Goal: Task Accomplishment & Management: Use online tool/utility

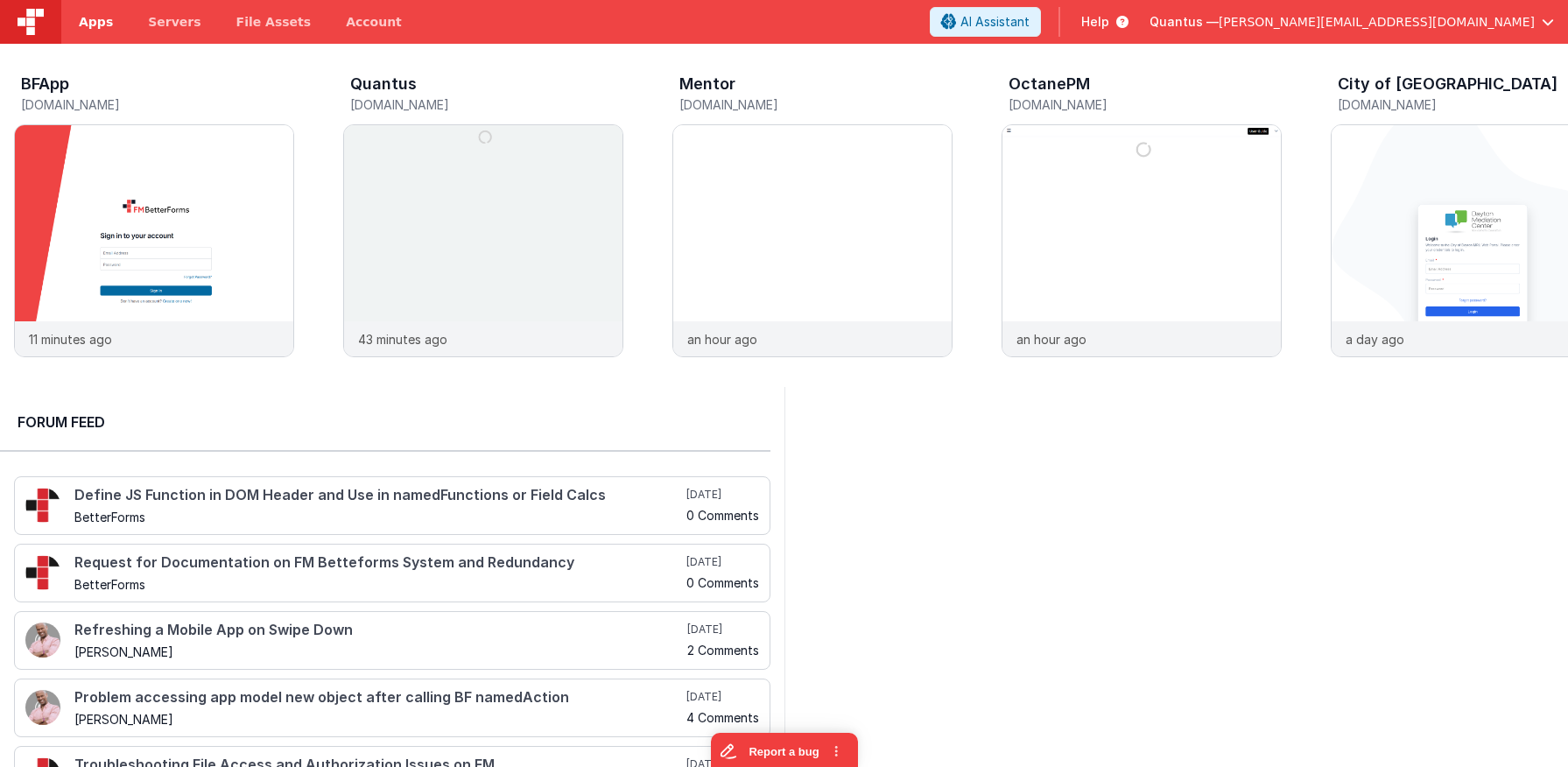
click at [89, 35] on link "Apps" at bounding box center [96, 21] width 69 height 44
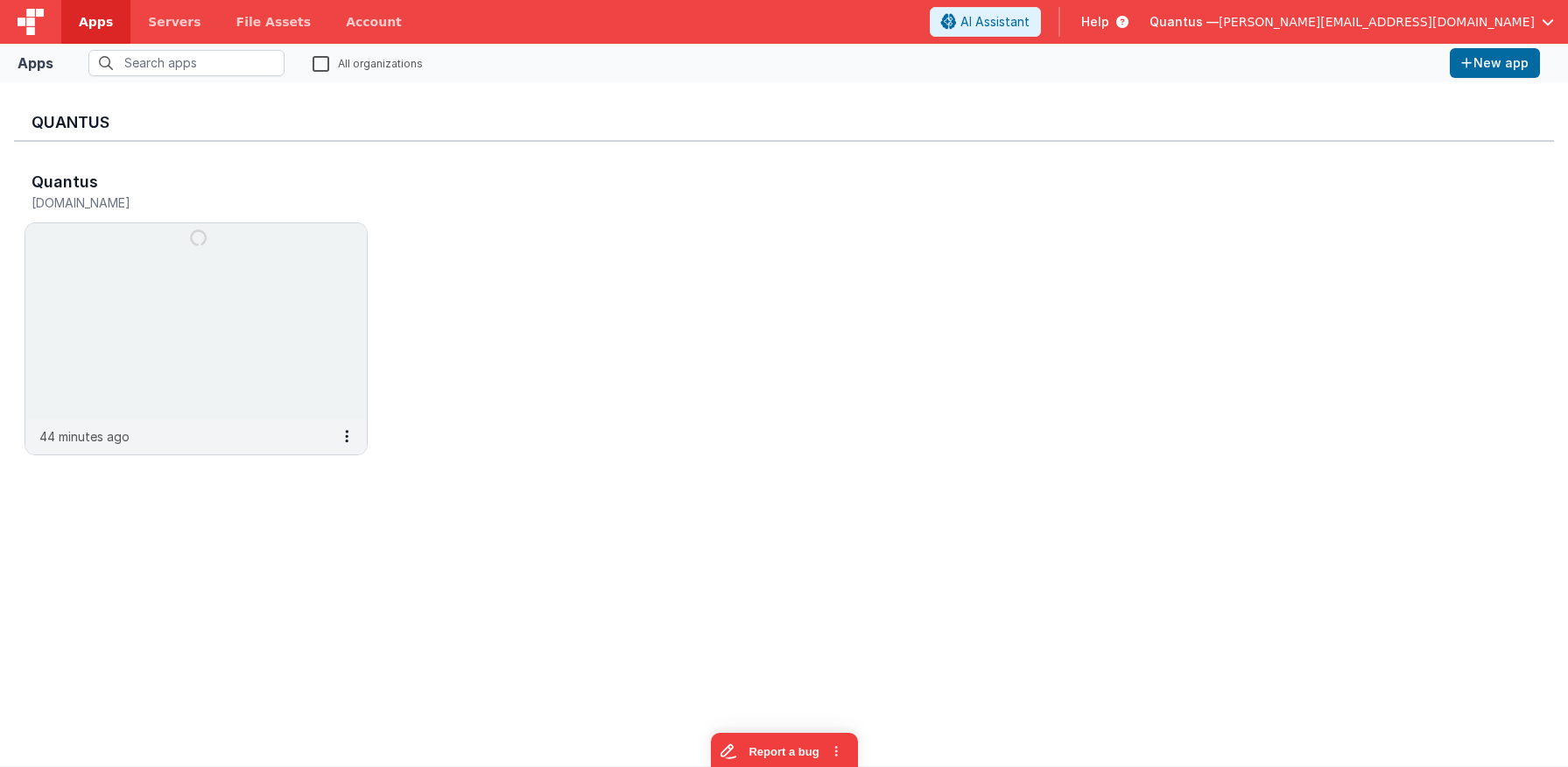
click at [316, 62] on label "All organizations" at bounding box center [368, 63] width 110 height 17
click at [0, 0] on input "All organizations" at bounding box center [0, 0] width 0 height 0
click at [247, 66] on input "text" at bounding box center [186, 63] width 196 height 26
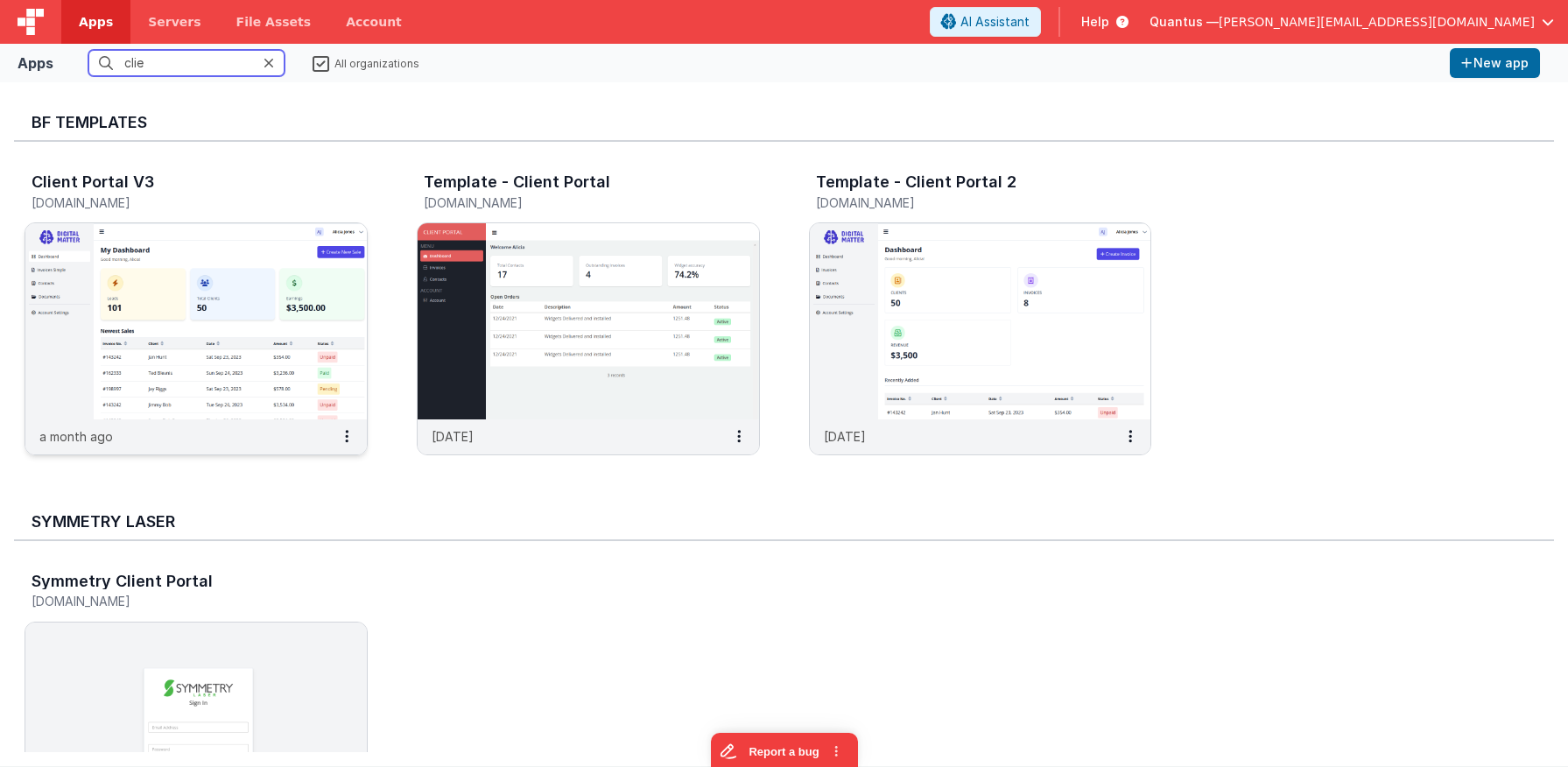
type input "clie"
click at [221, 308] on img at bounding box center [196, 321] width 342 height 196
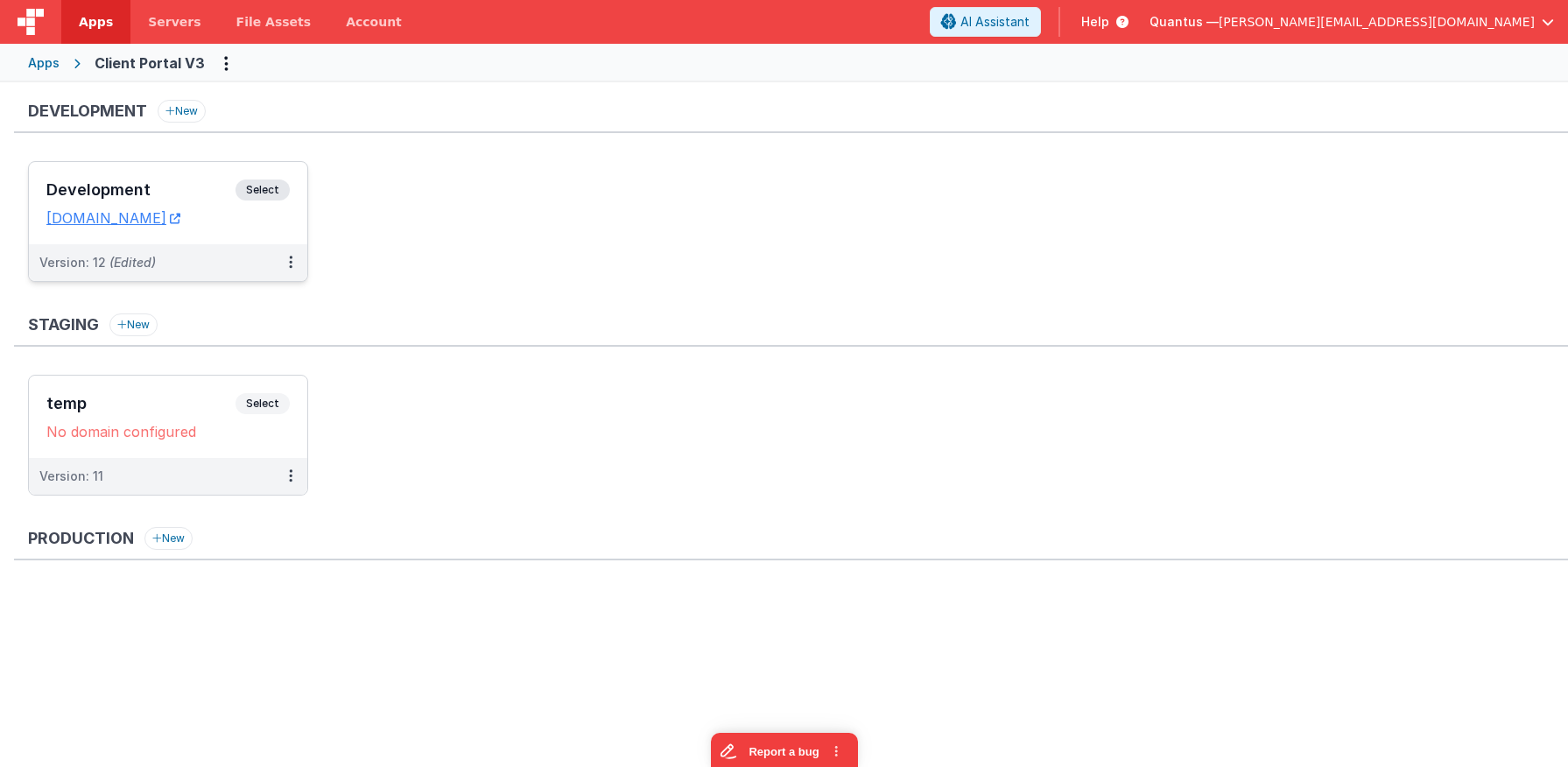
click at [140, 178] on div "Development Select URLs [DOMAIN_NAME]" at bounding box center [167, 203] width 278 height 82
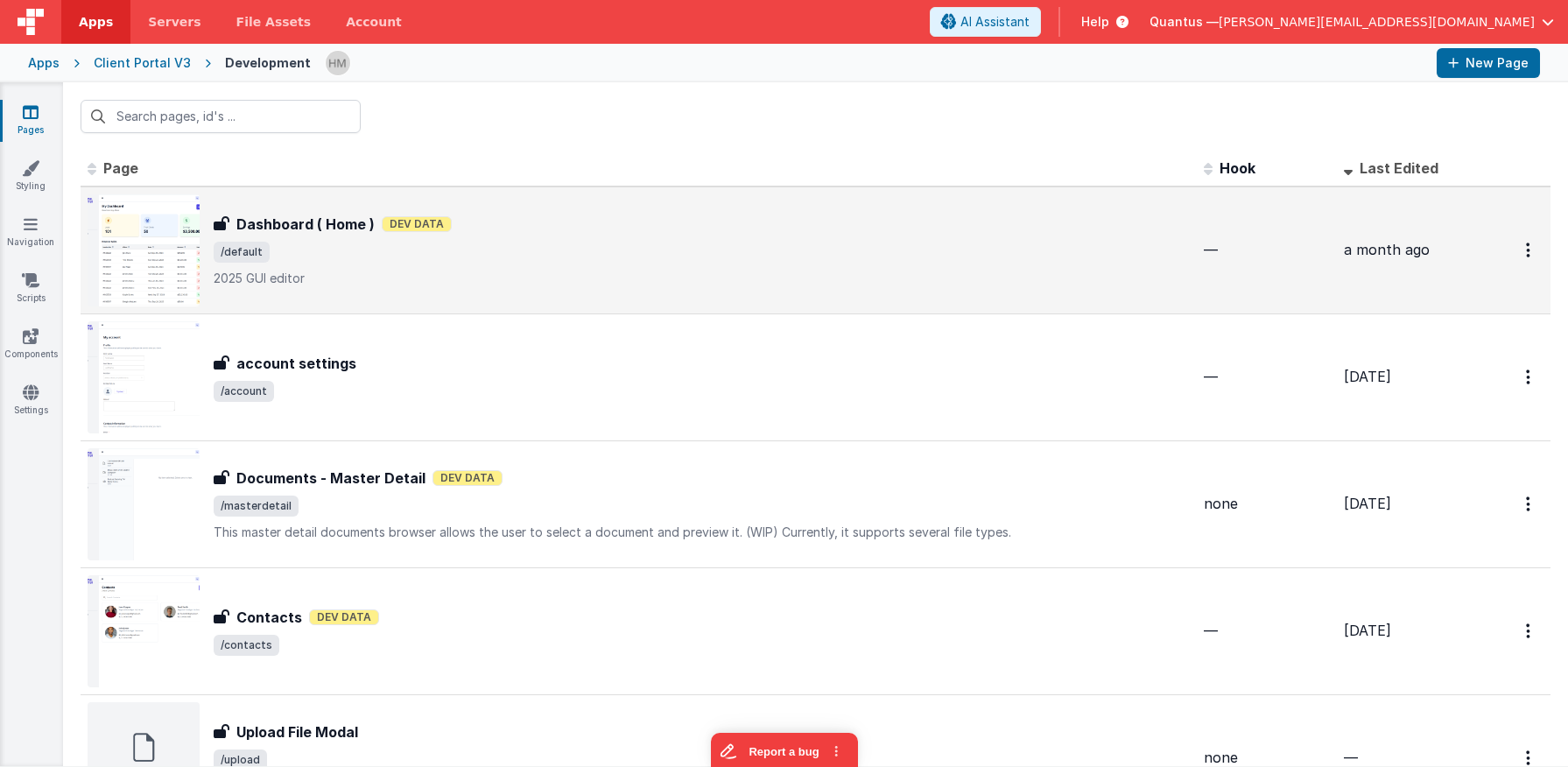
click at [464, 274] on p "2025 GUI editor" at bounding box center [702, 279] width 977 height 18
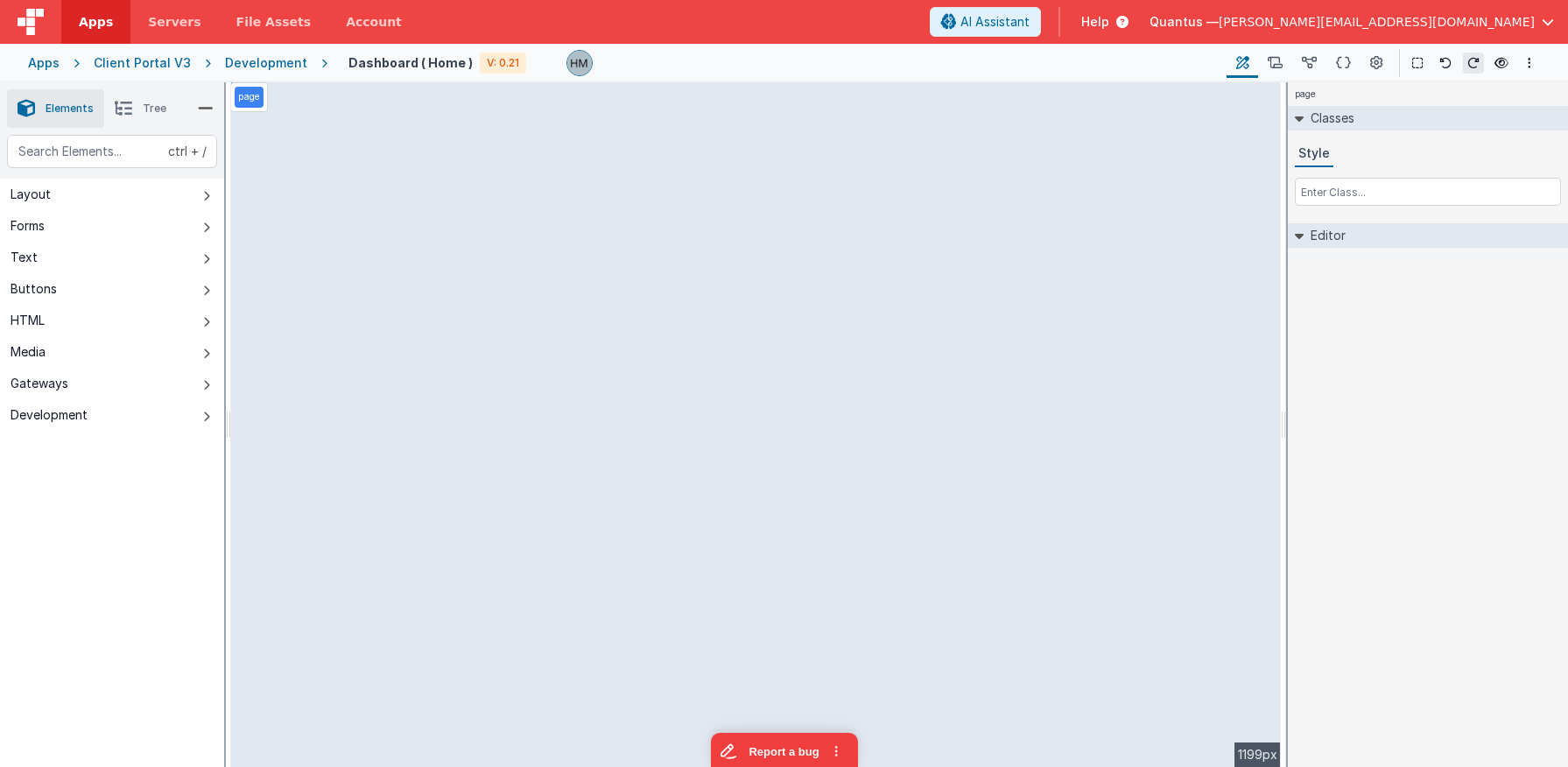
click at [610, 424] on div "page --> 1199px" at bounding box center [756, 425] width 1050 height 685
click at [570, 403] on div "page --> 1199px" at bounding box center [756, 425] width 1050 height 685
click at [163, 114] on span "Tree" at bounding box center [155, 109] width 23 height 14
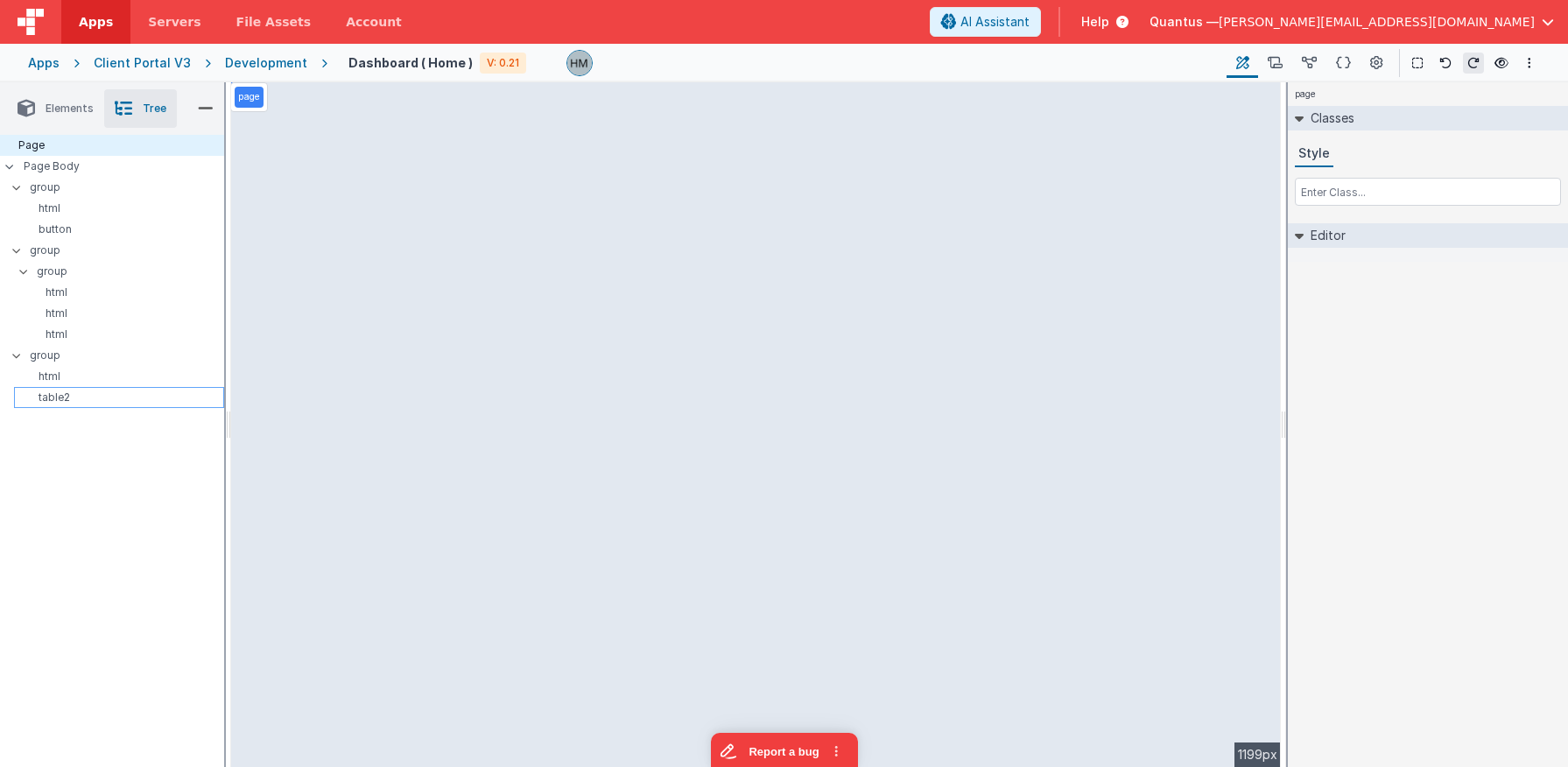
click at [72, 392] on p "table2" at bounding box center [122, 398] width 202 height 14
select select
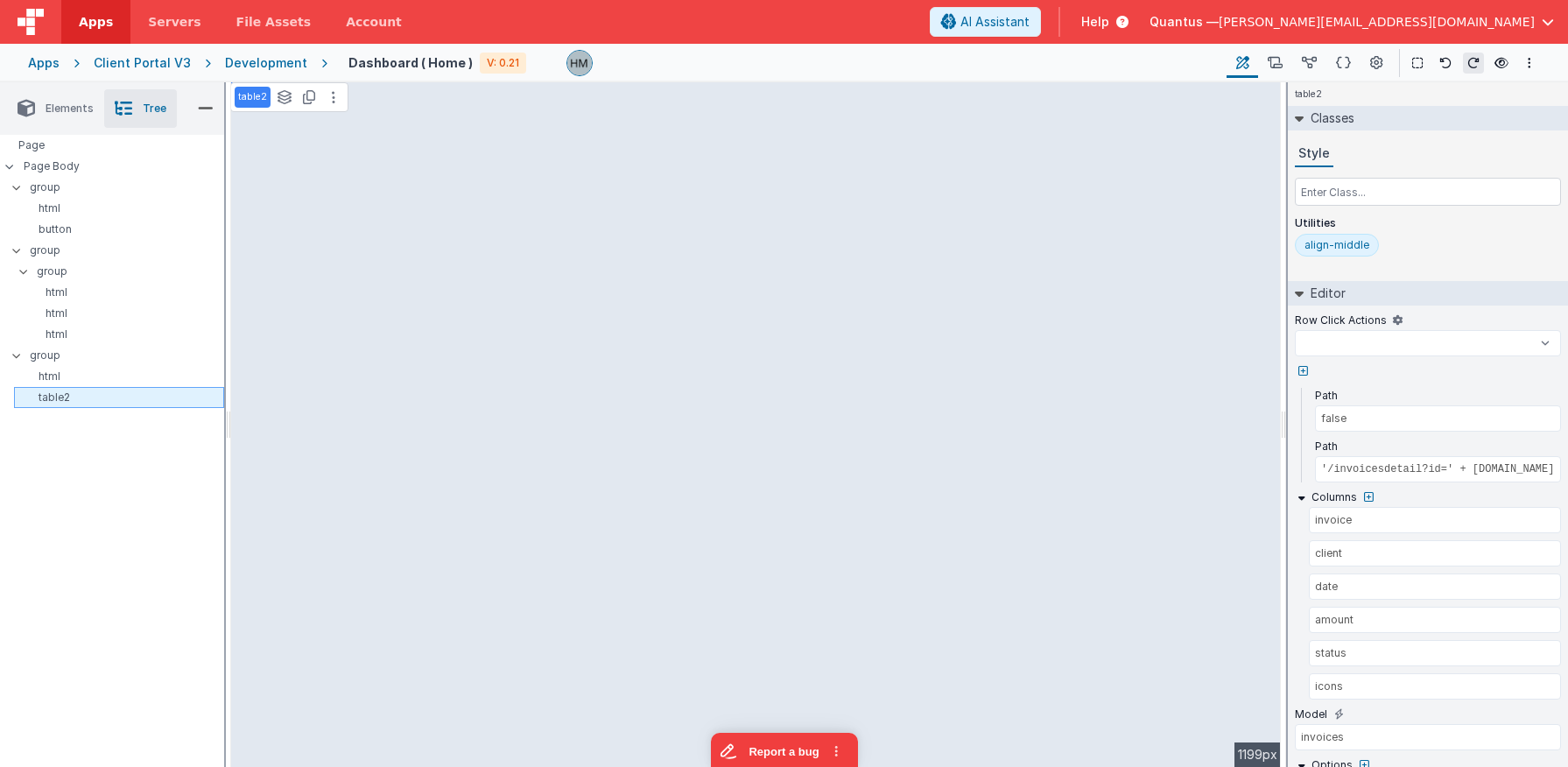
select select
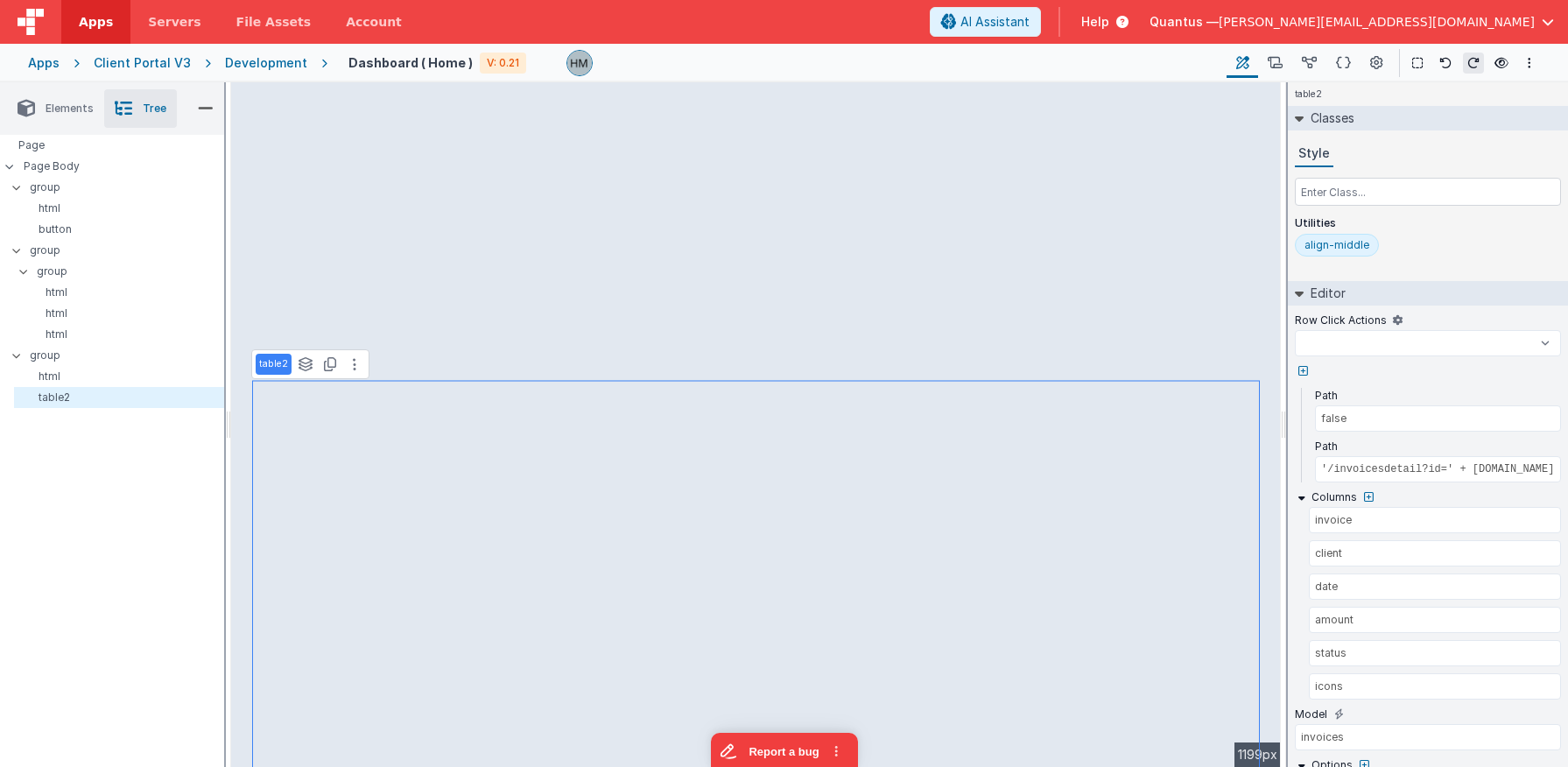
select select
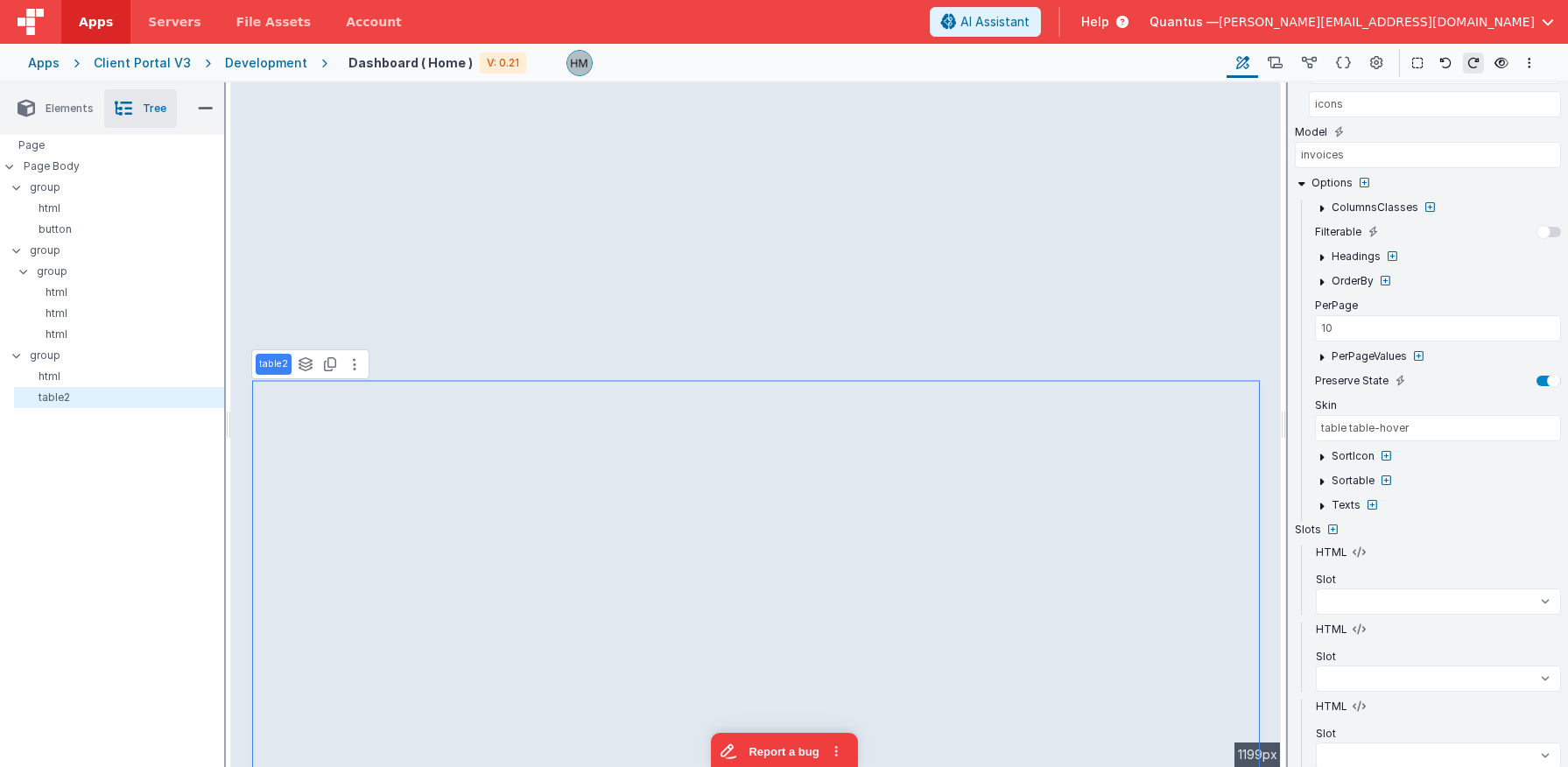
scroll to position [630, 0]
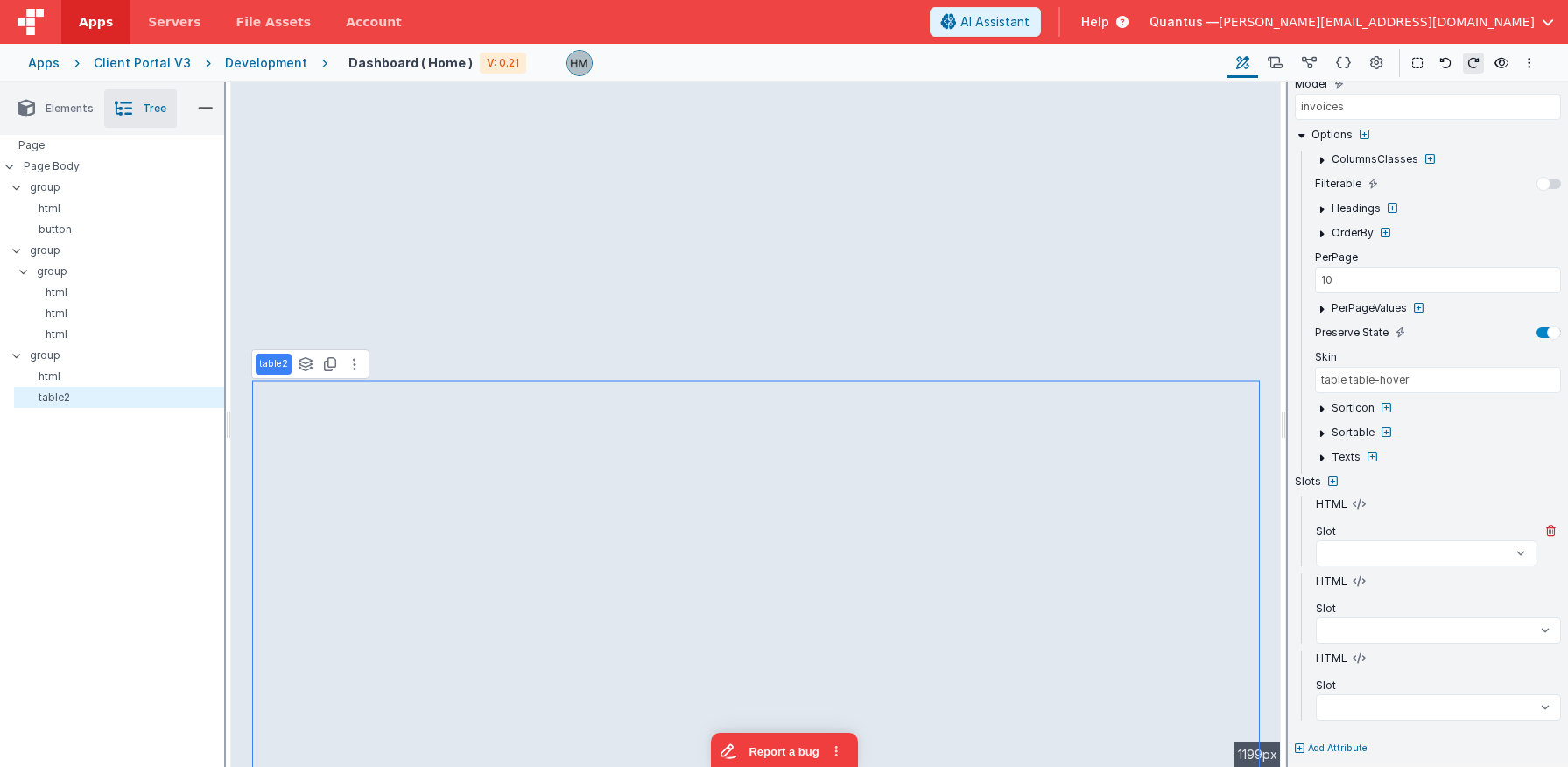
select select
click at [1317, 64] on icon at bounding box center [1309, 63] width 15 height 19
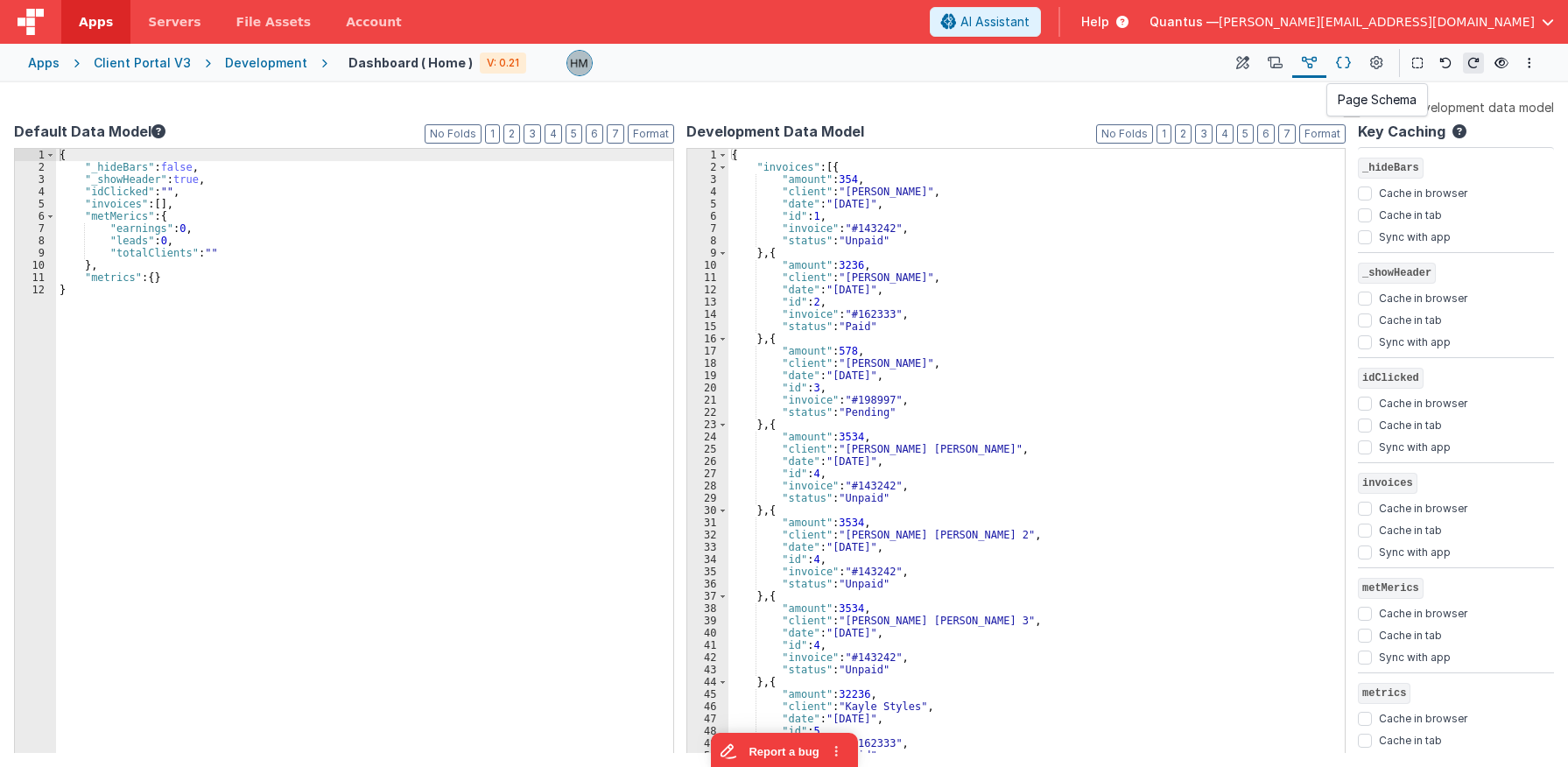
click at [1353, 63] on button at bounding box center [1343, 63] width 34 height 30
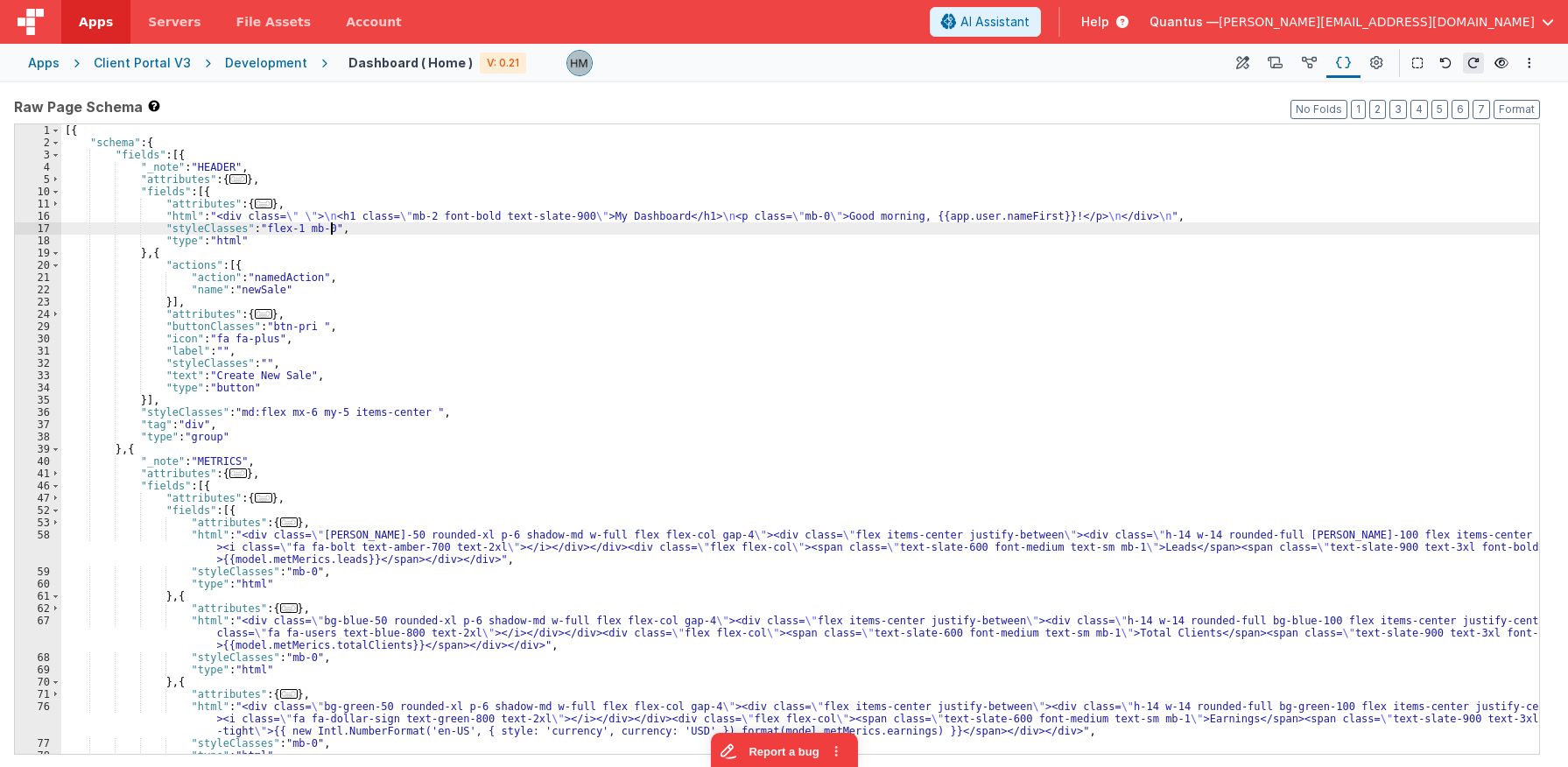
click at [1076, 231] on div "[{ "schema" : { "fields" : [{ "_note" : "HEADER" , "attributes" : { ... } , "fi…" at bounding box center [801, 451] width 1479 height 653
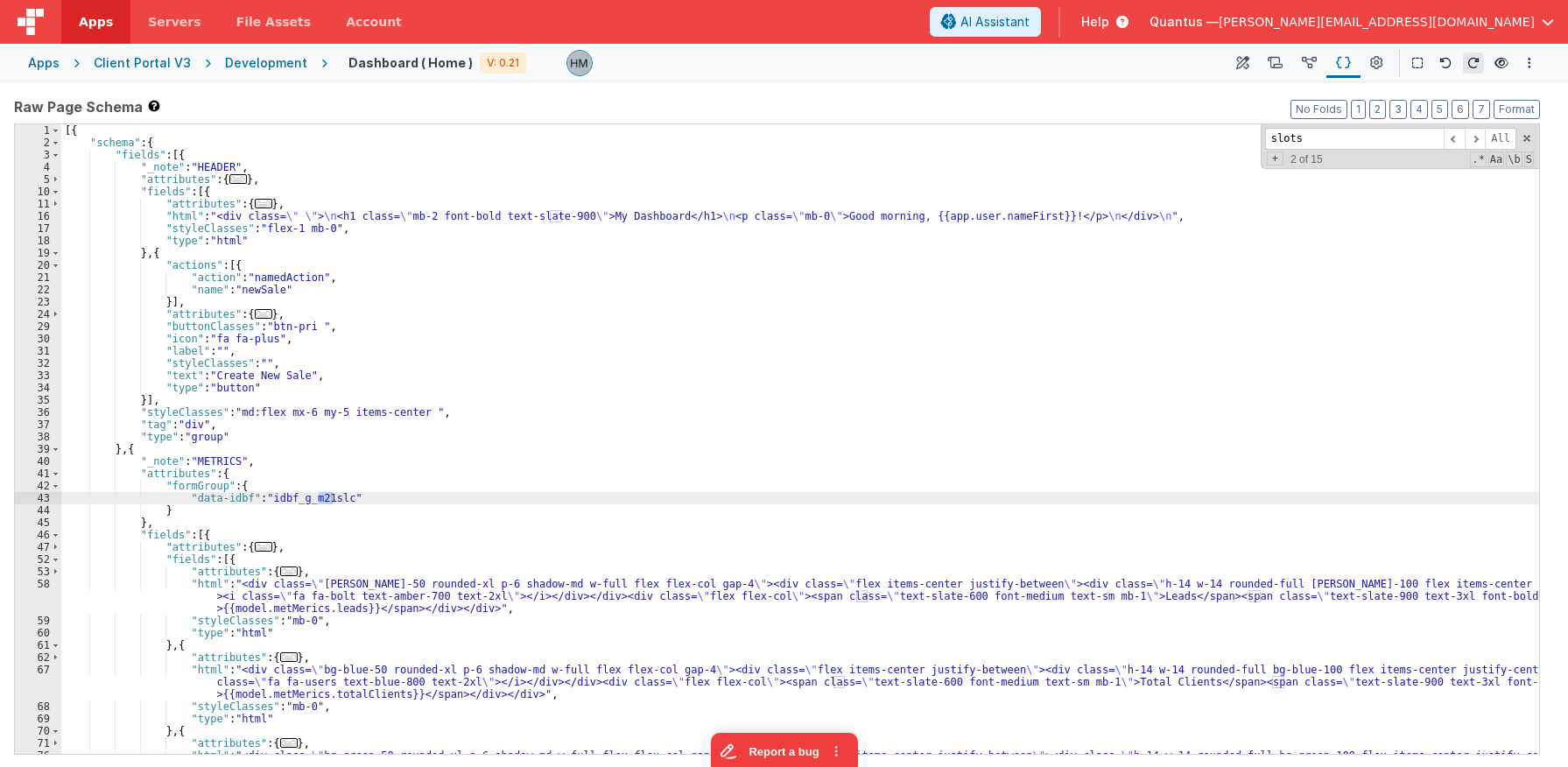
scroll to position [1074, 0]
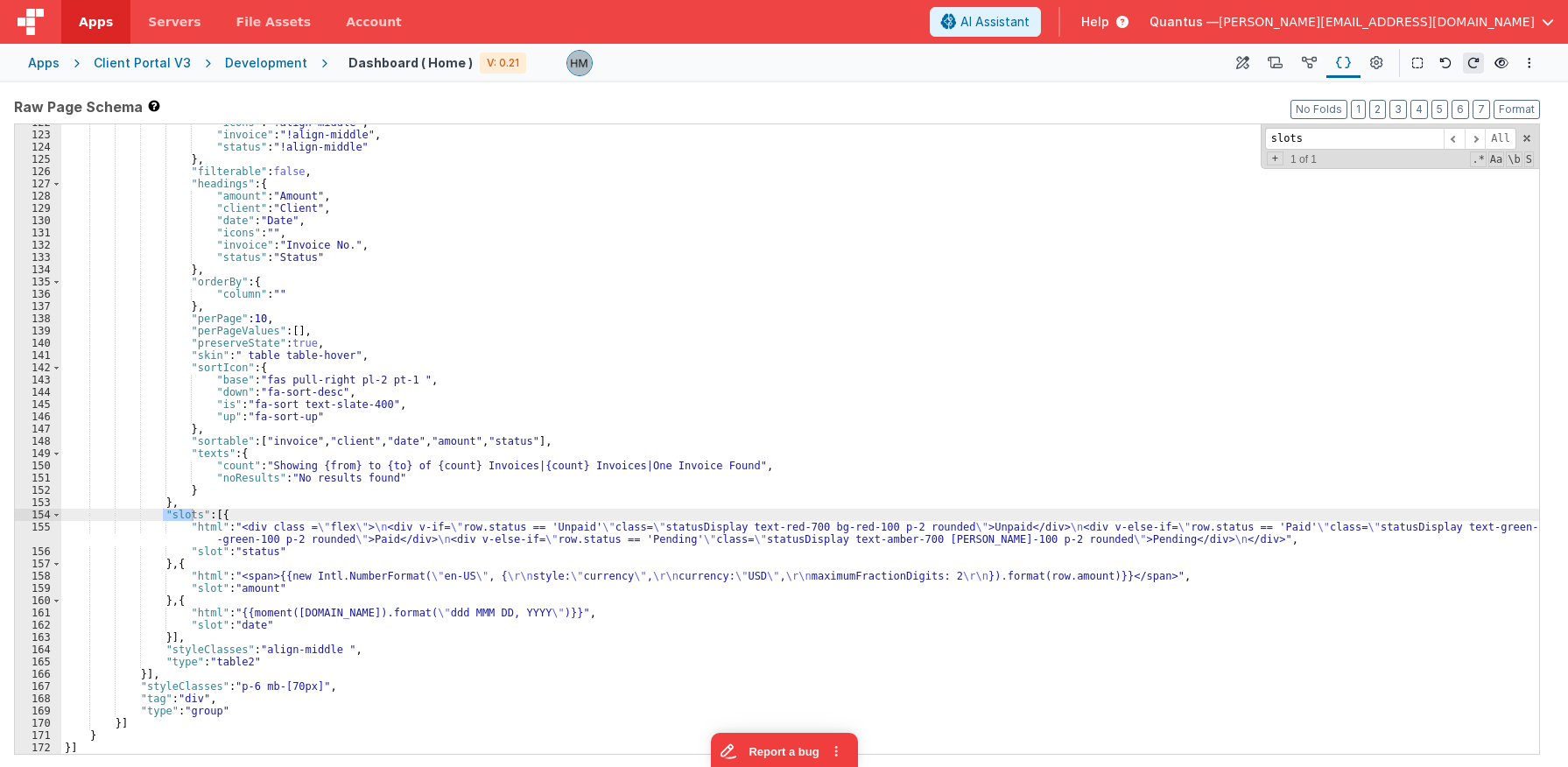
type input "slots"
click at [45, 63] on div "Apps" at bounding box center [43, 63] width 31 height 18
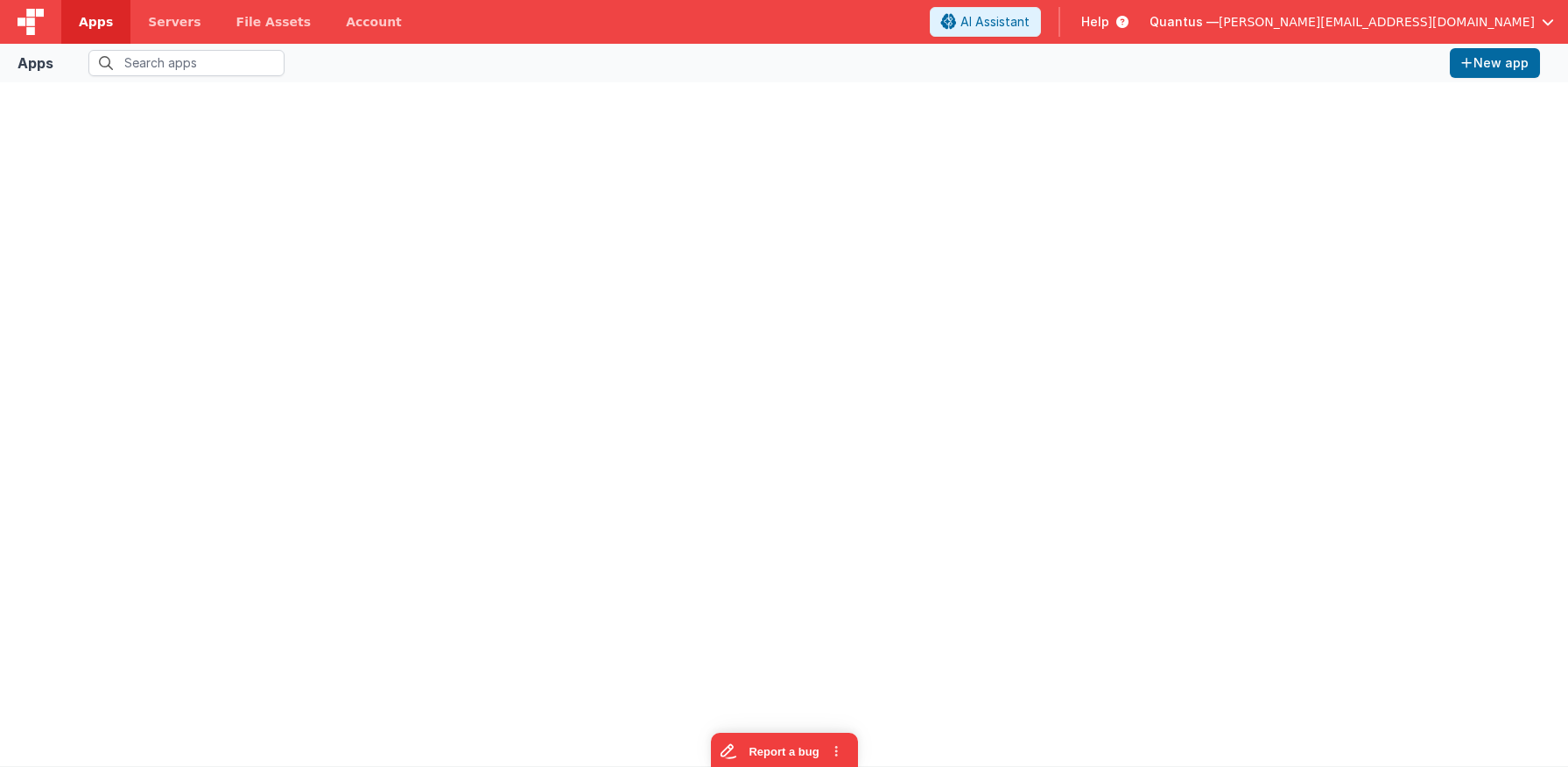
type input "clie"
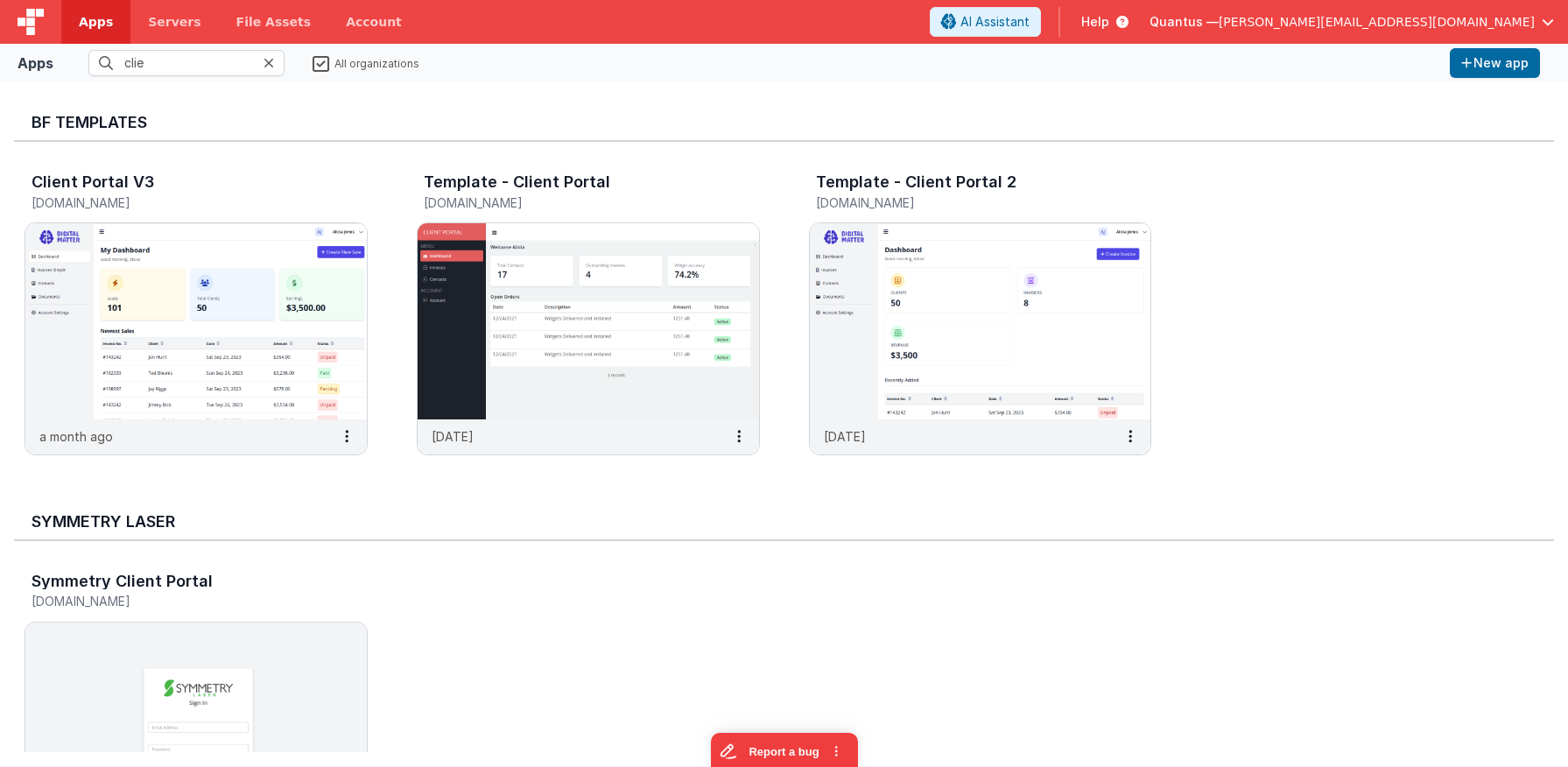
click at [97, 19] on span "Apps" at bounding box center [96, 22] width 34 height 18
click at [488, 327] on img at bounding box center [589, 321] width 342 height 196
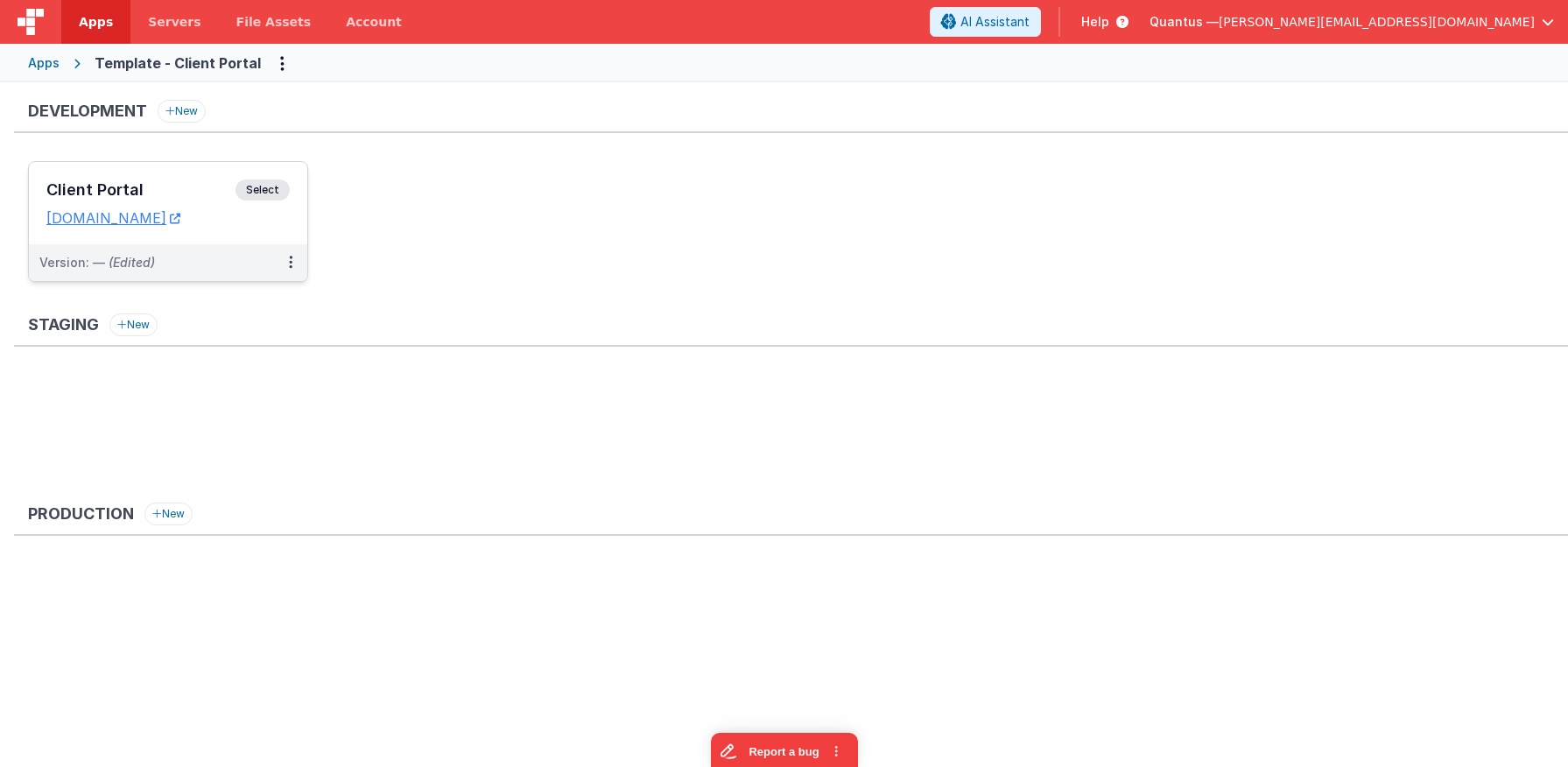
click at [151, 185] on h3 "Client Portal" at bounding box center [140, 190] width 189 height 18
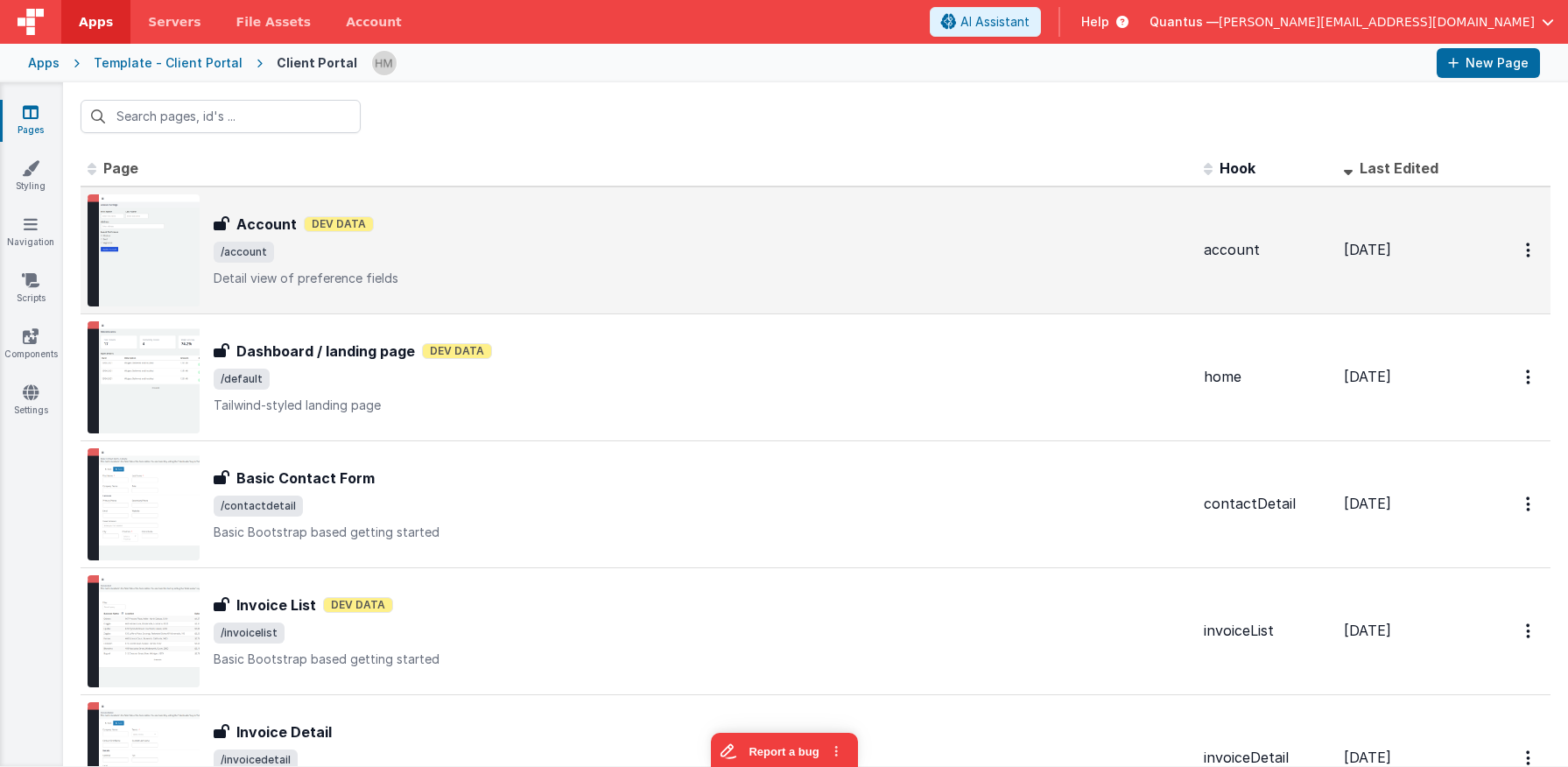
click at [547, 272] on p "Detail view of preference fields" at bounding box center [702, 279] width 977 height 18
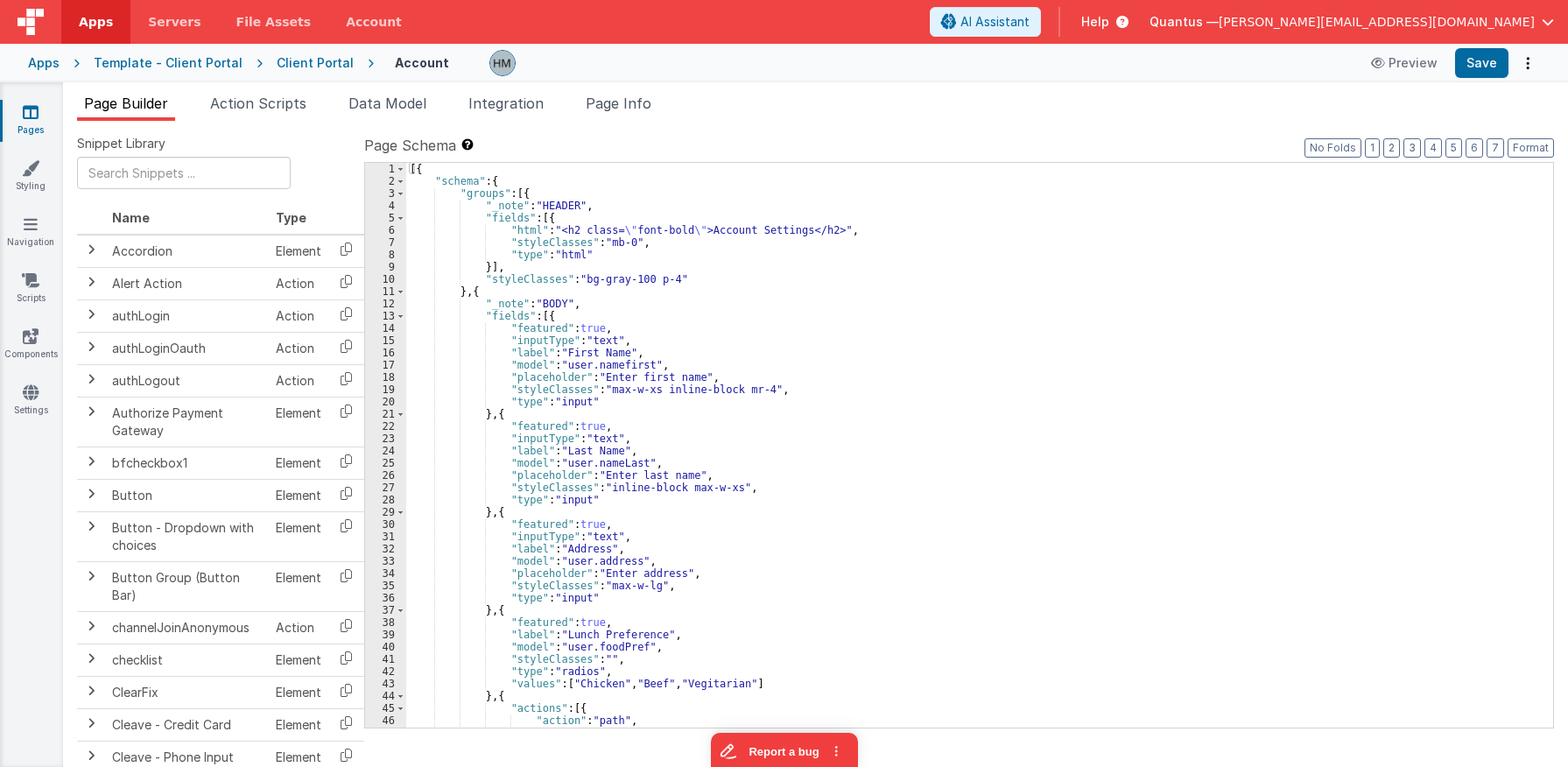
click at [301, 69] on div "Client Portal" at bounding box center [315, 63] width 77 height 18
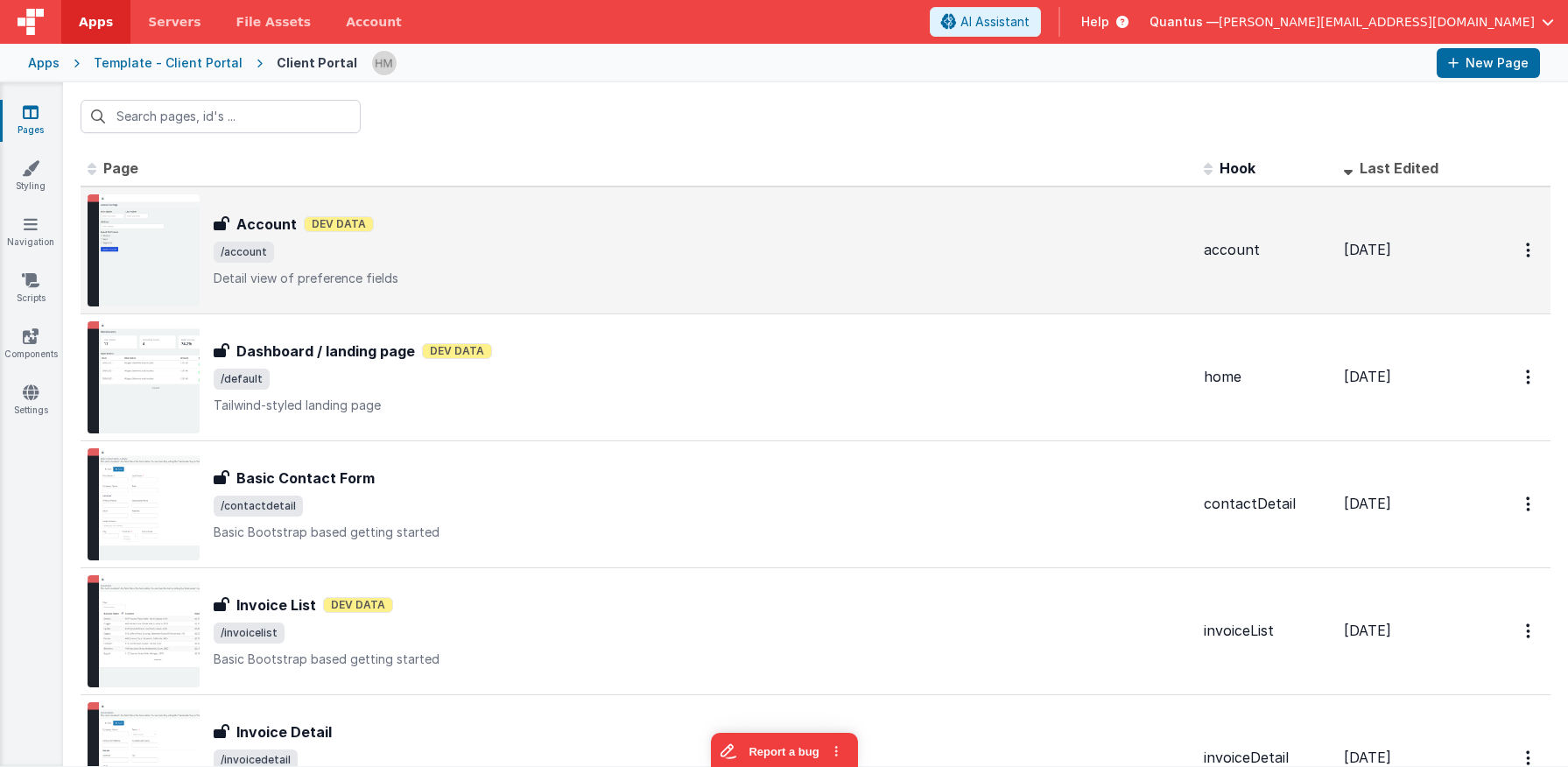
click at [505, 249] on span "/account" at bounding box center [702, 251] width 977 height 21
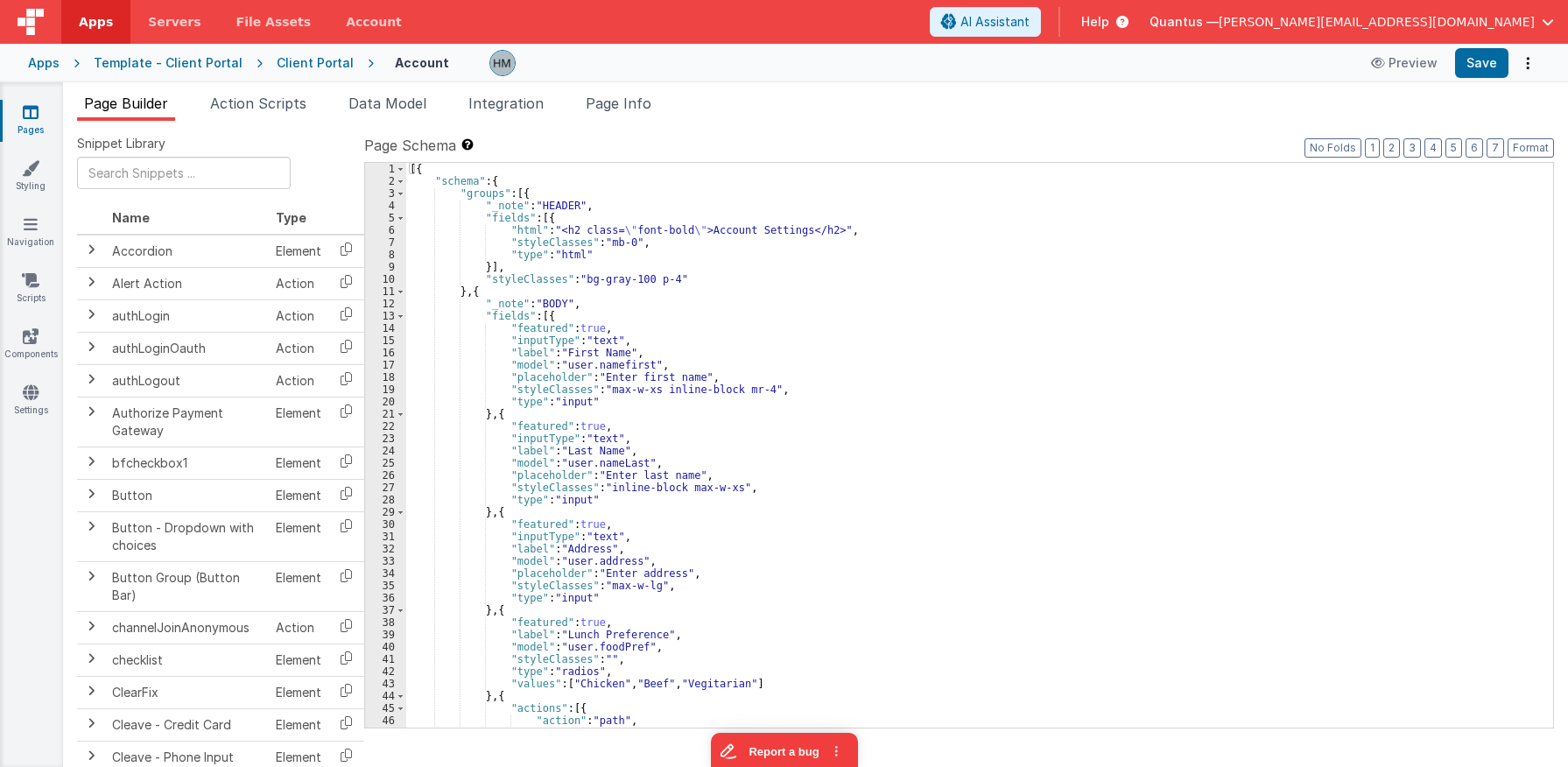
click at [35, 113] on icon at bounding box center [30, 113] width 16 height 18
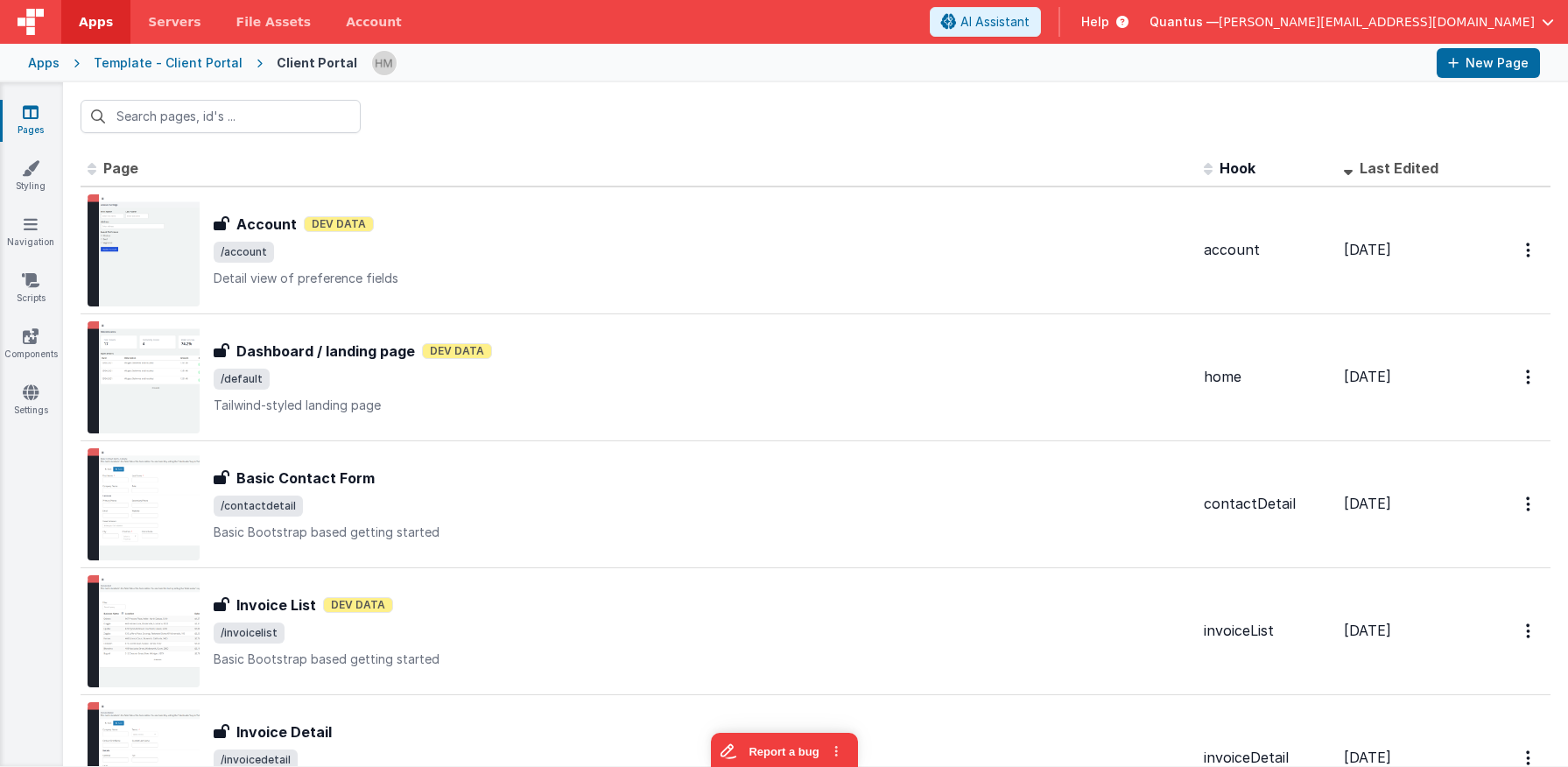
click at [196, 67] on div "Template - Client Portal" at bounding box center [168, 63] width 148 height 18
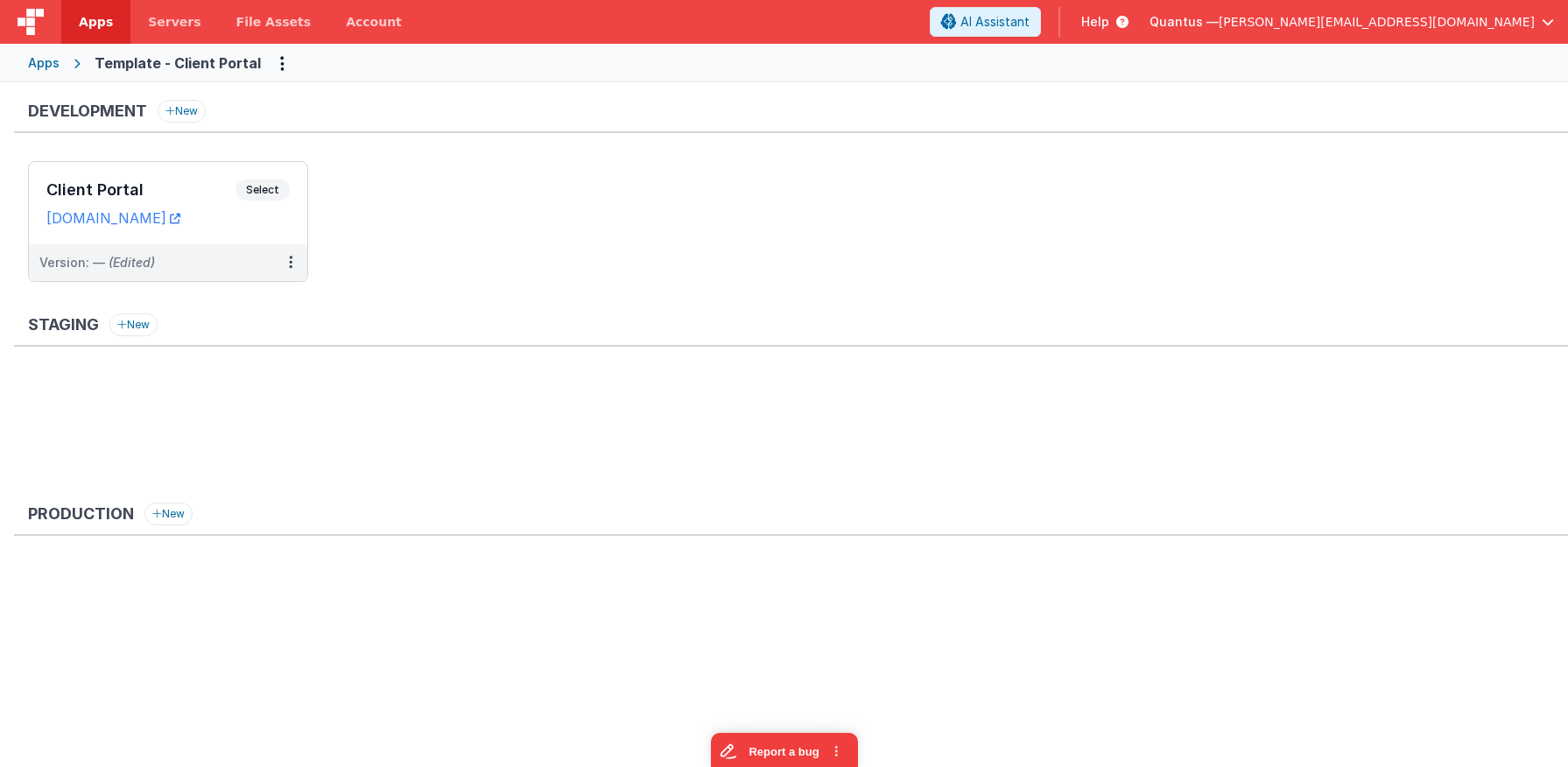
click at [86, 17] on span "Apps" at bounding box center [96, 22] width 34 height 18
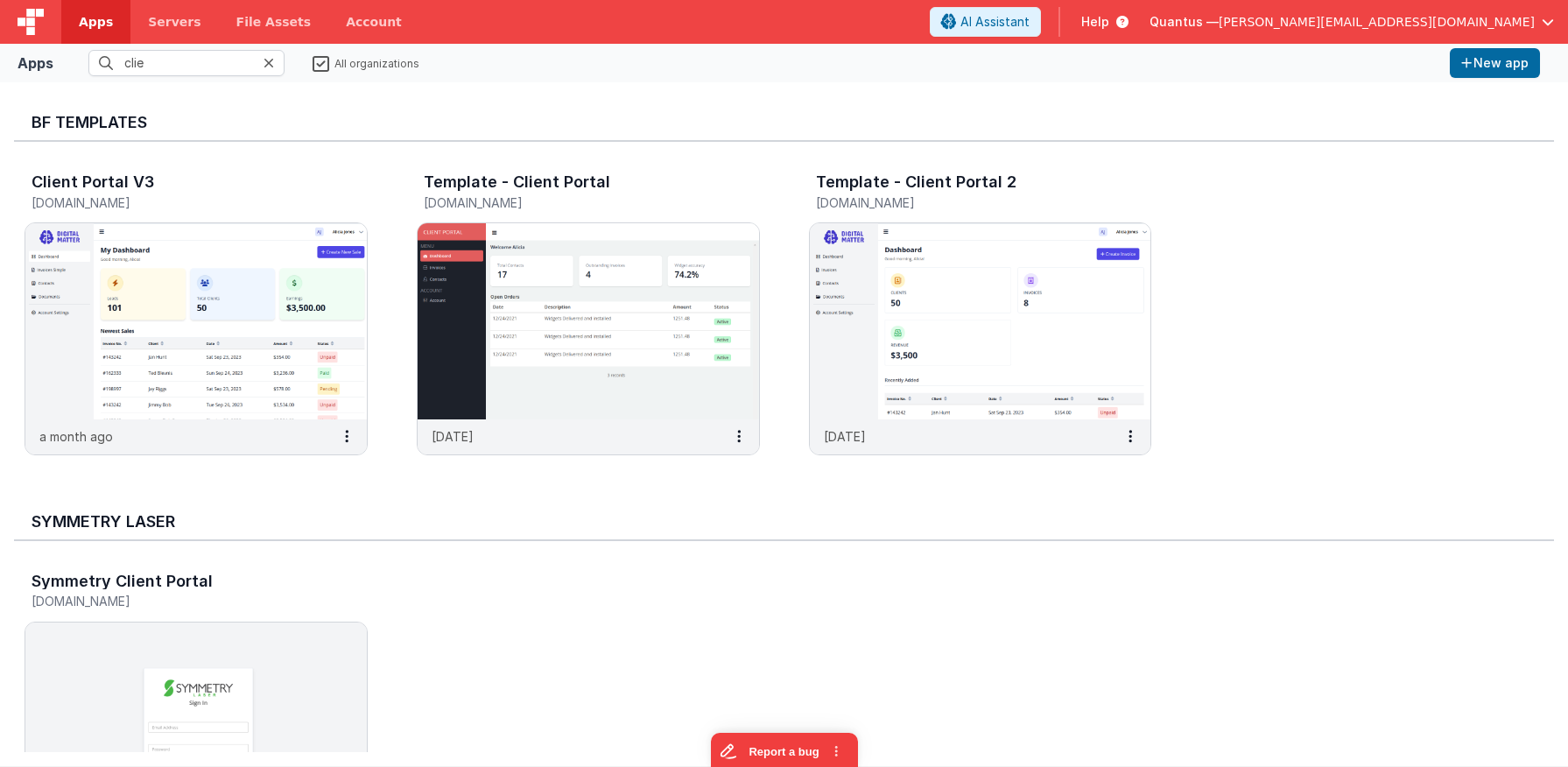
click at [272, 66] on icon at bounding box center [269, 63] width 11 height 14
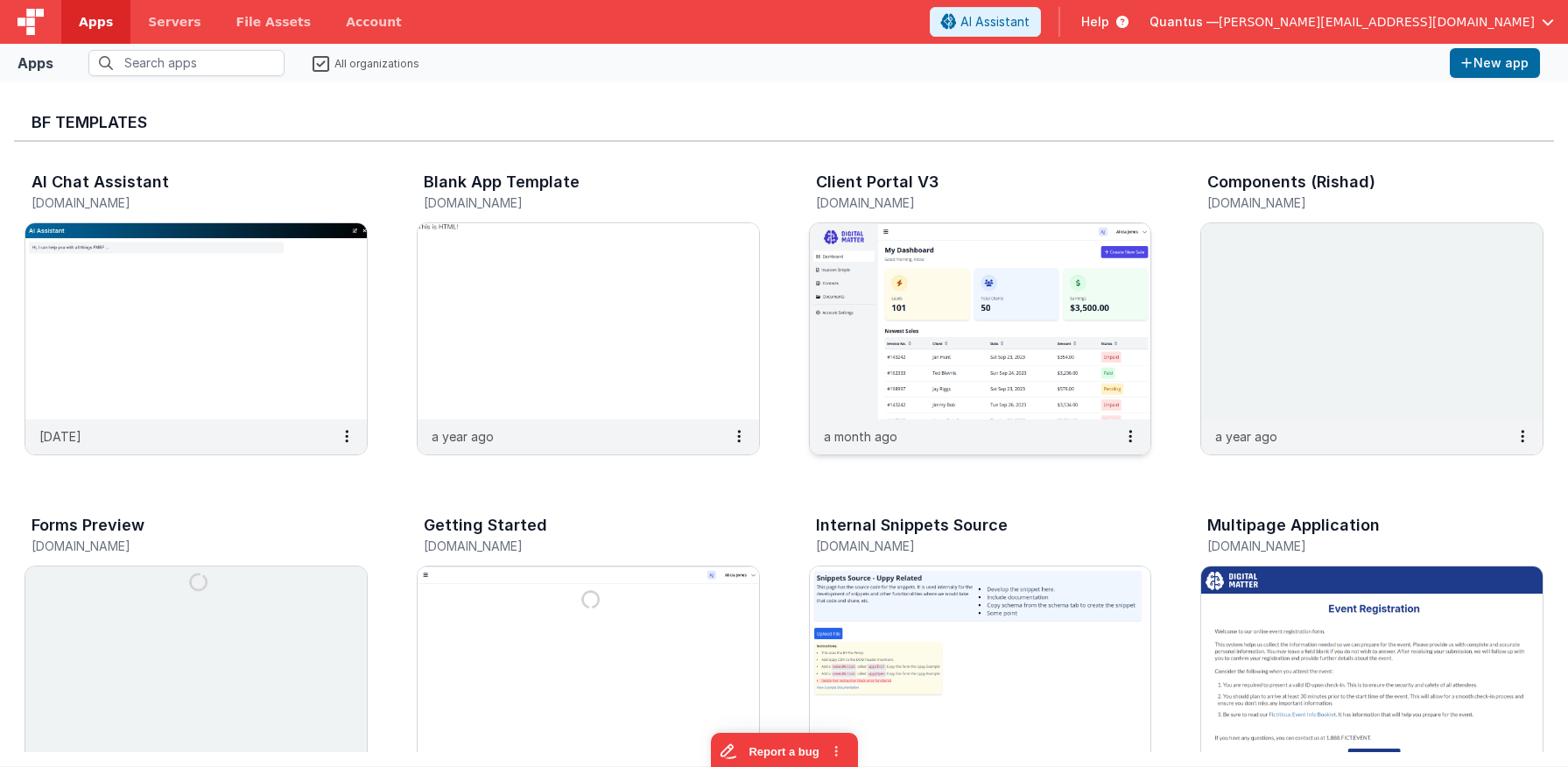
click at [971, 400] on img at bounding box center [981, 321] width 342 height 196
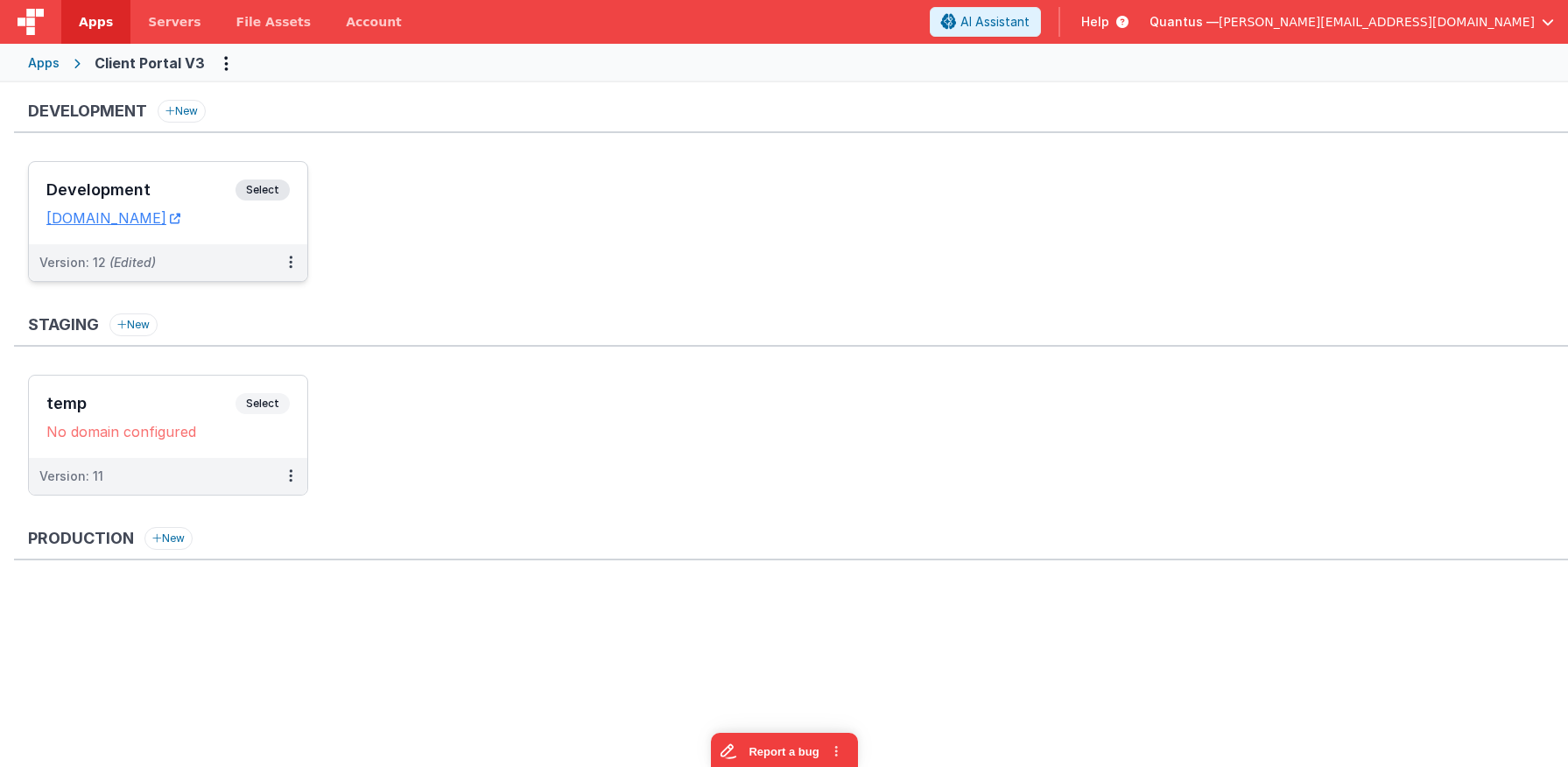
click at [138, 176] on div "Development Select URLs [DOMAIN_NAME]" at bounding box center [167, 203] width 278 height 82
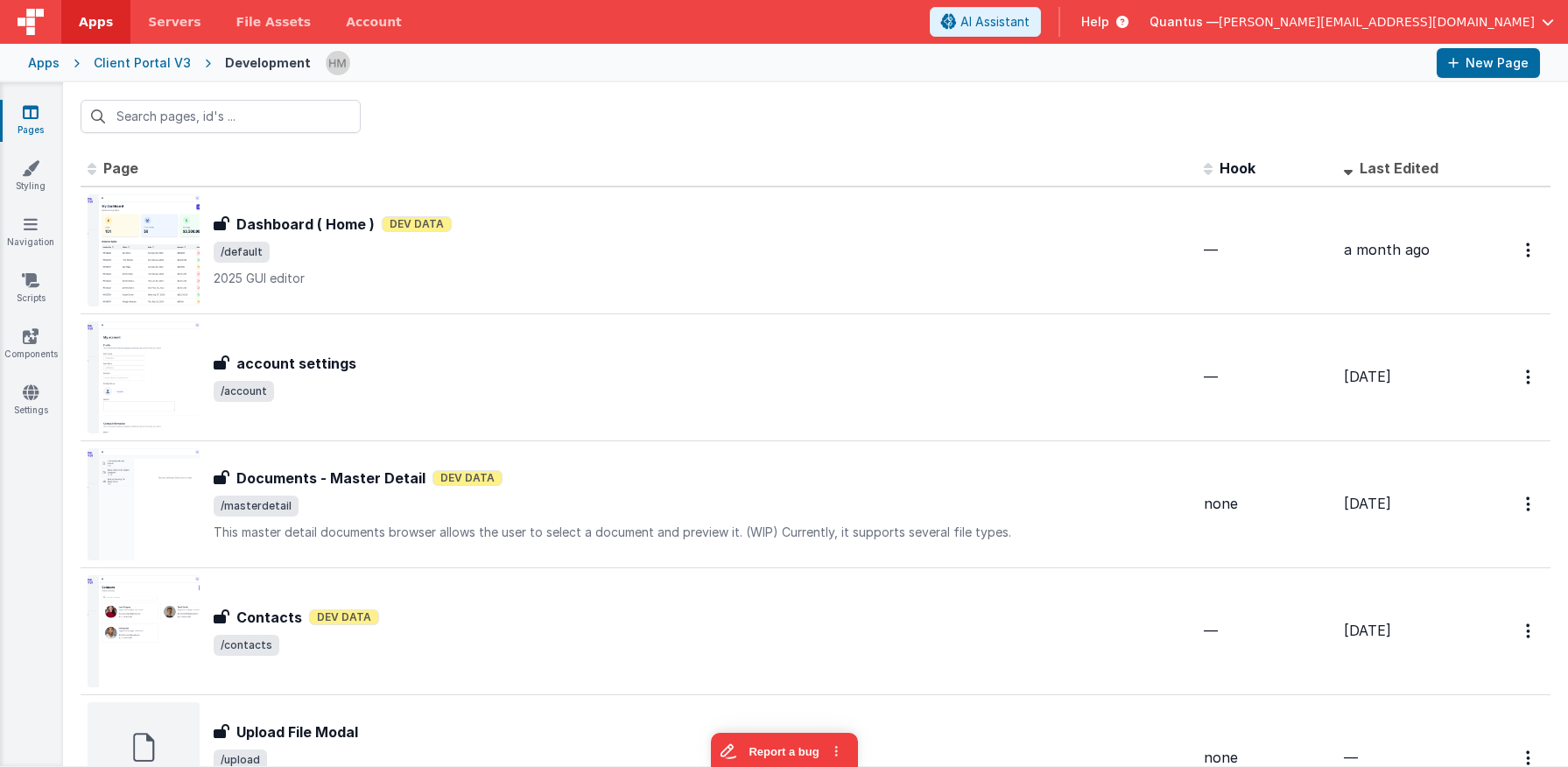
click at [517, 256] on span "/default" at bounding box center [702, 251] width 977 height 21
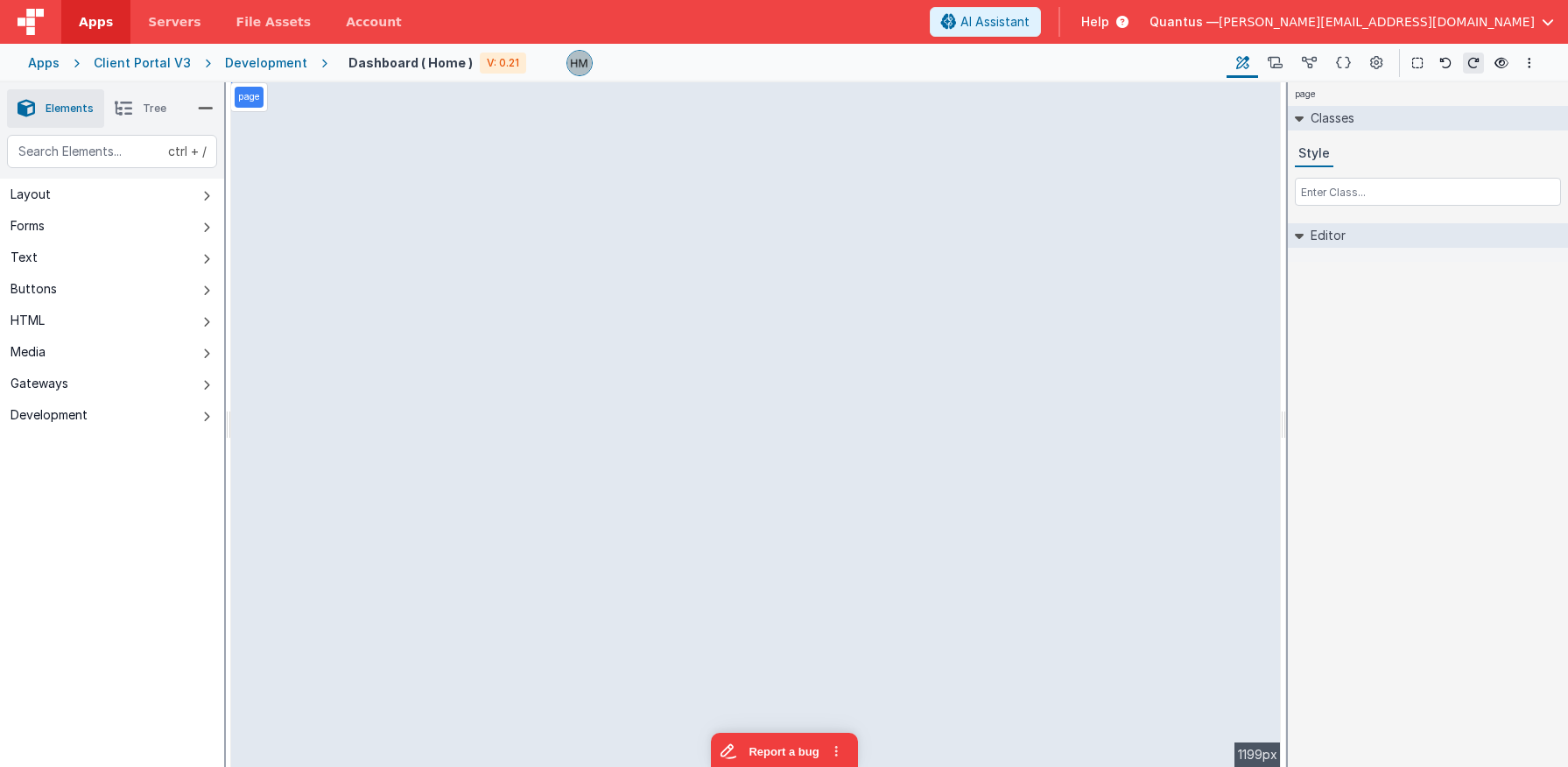
click at [161, 111] on span "Tree" at bounding box center [155, 109] width 23 height 14
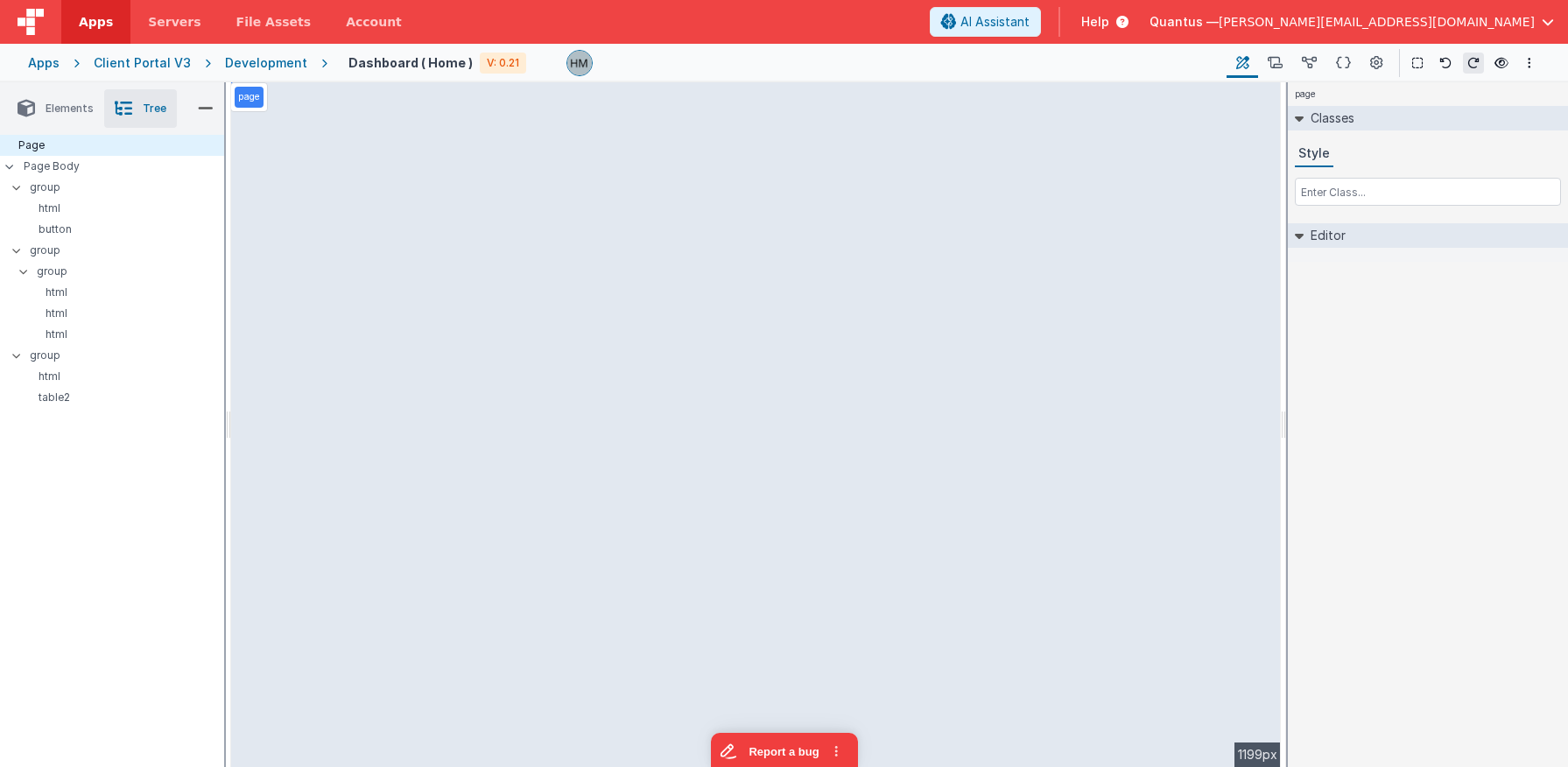
click at [82, 624] on div "Page Page Body group html button group group html html html group html table2" at bounding box center [112, 395] width 225 height 520
click at [48, 189] on p "group" at bounding box center [126, 188] width 193 height 20
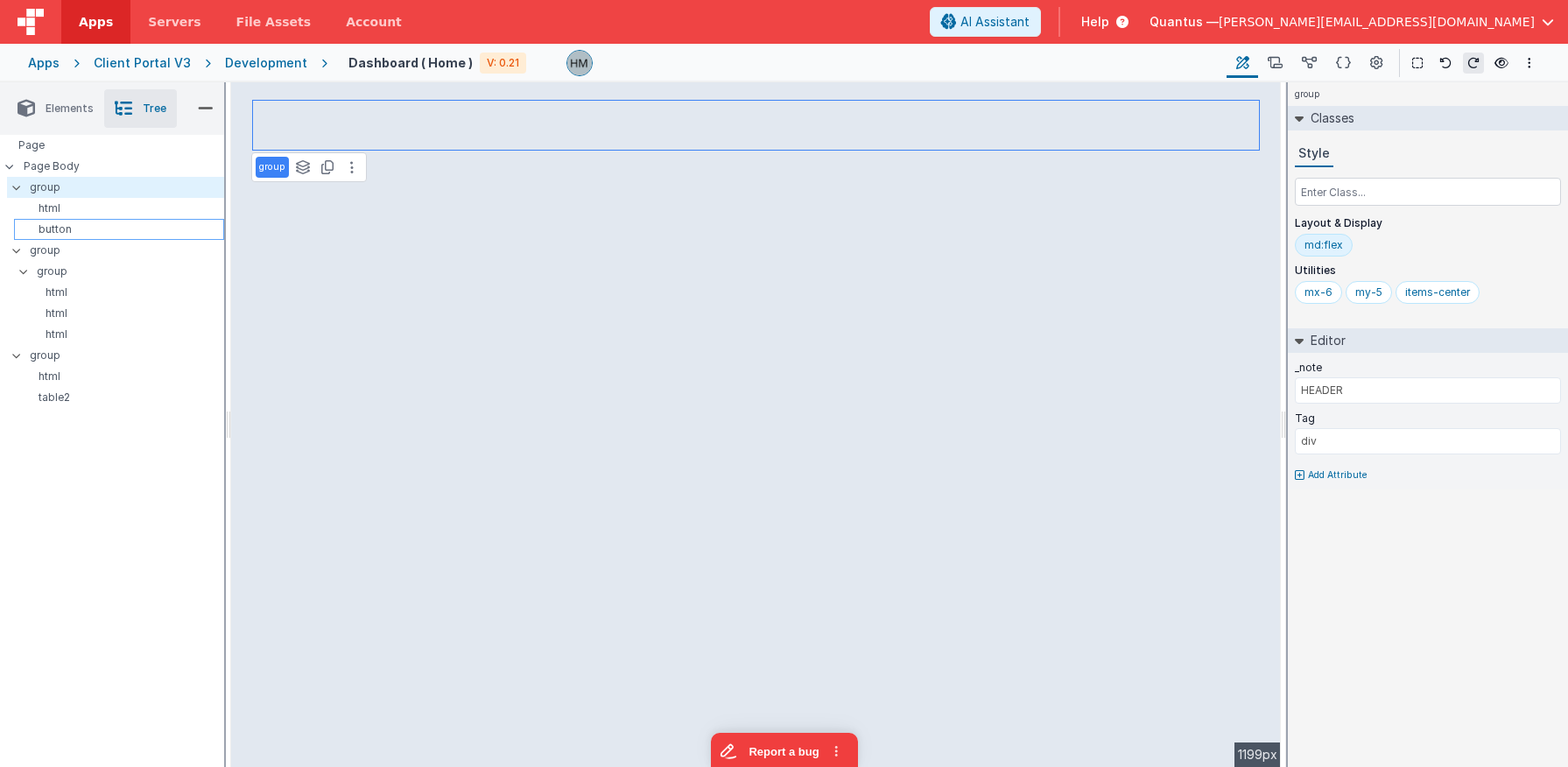
click at [42, 237] on div "button" at bounding box center [119, 229] width 210 height 21
select select "newSale"
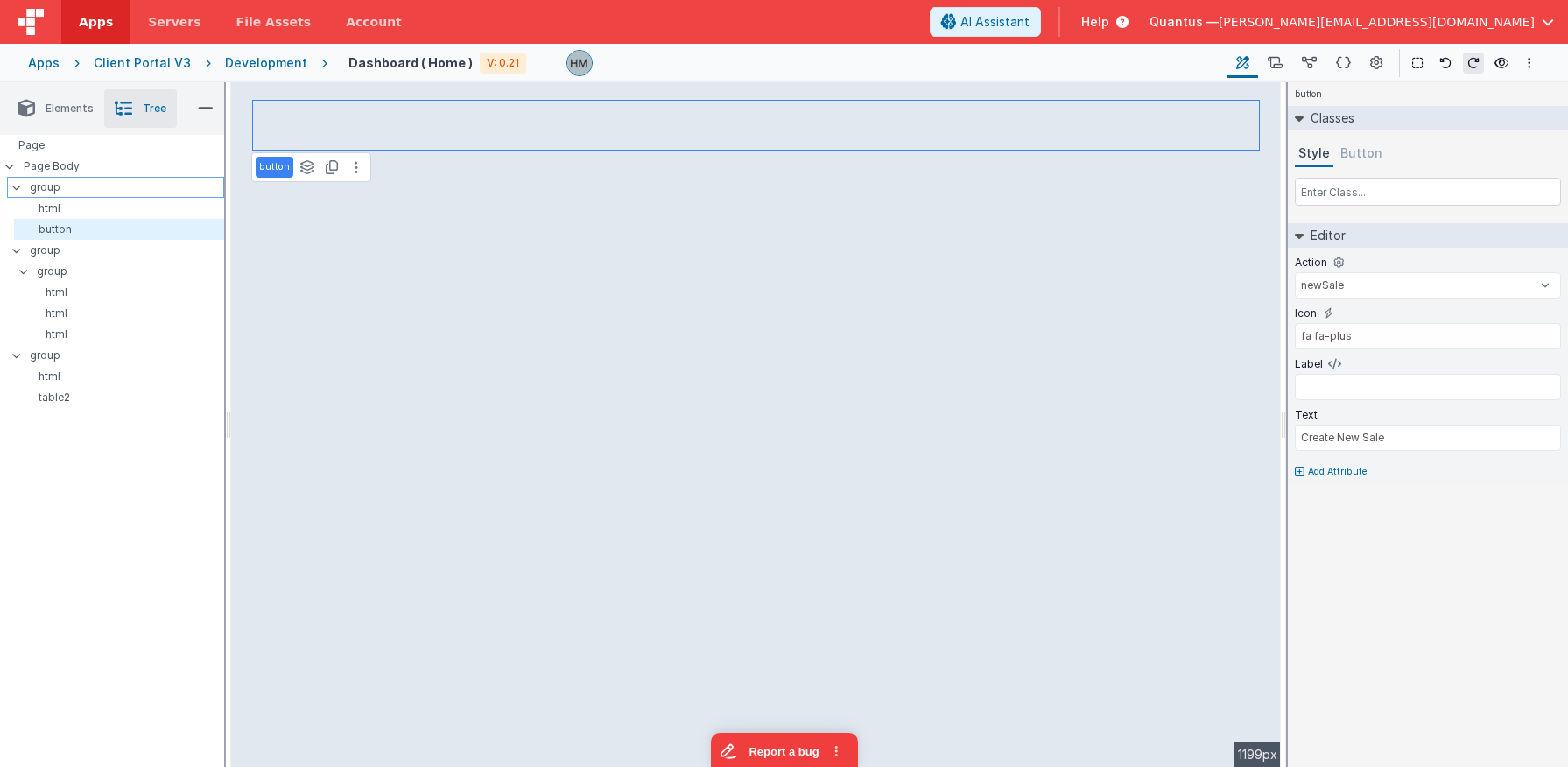
click at [45, 194] on p "group" at bounding box center [126, 188] width 193 height 20
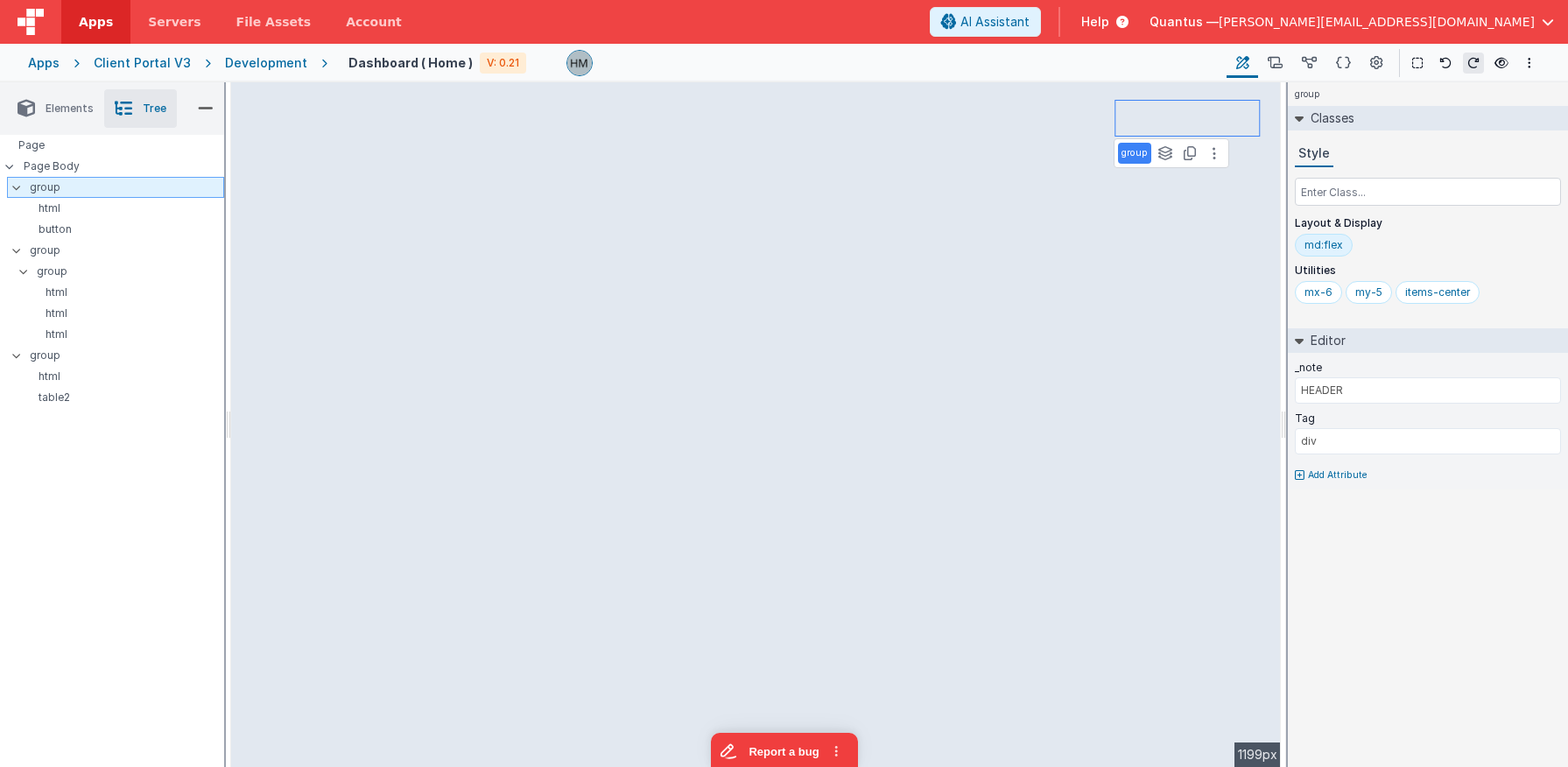
click at [45, 194] on p "group" at bounding box center [126, 188] width 193 height 20
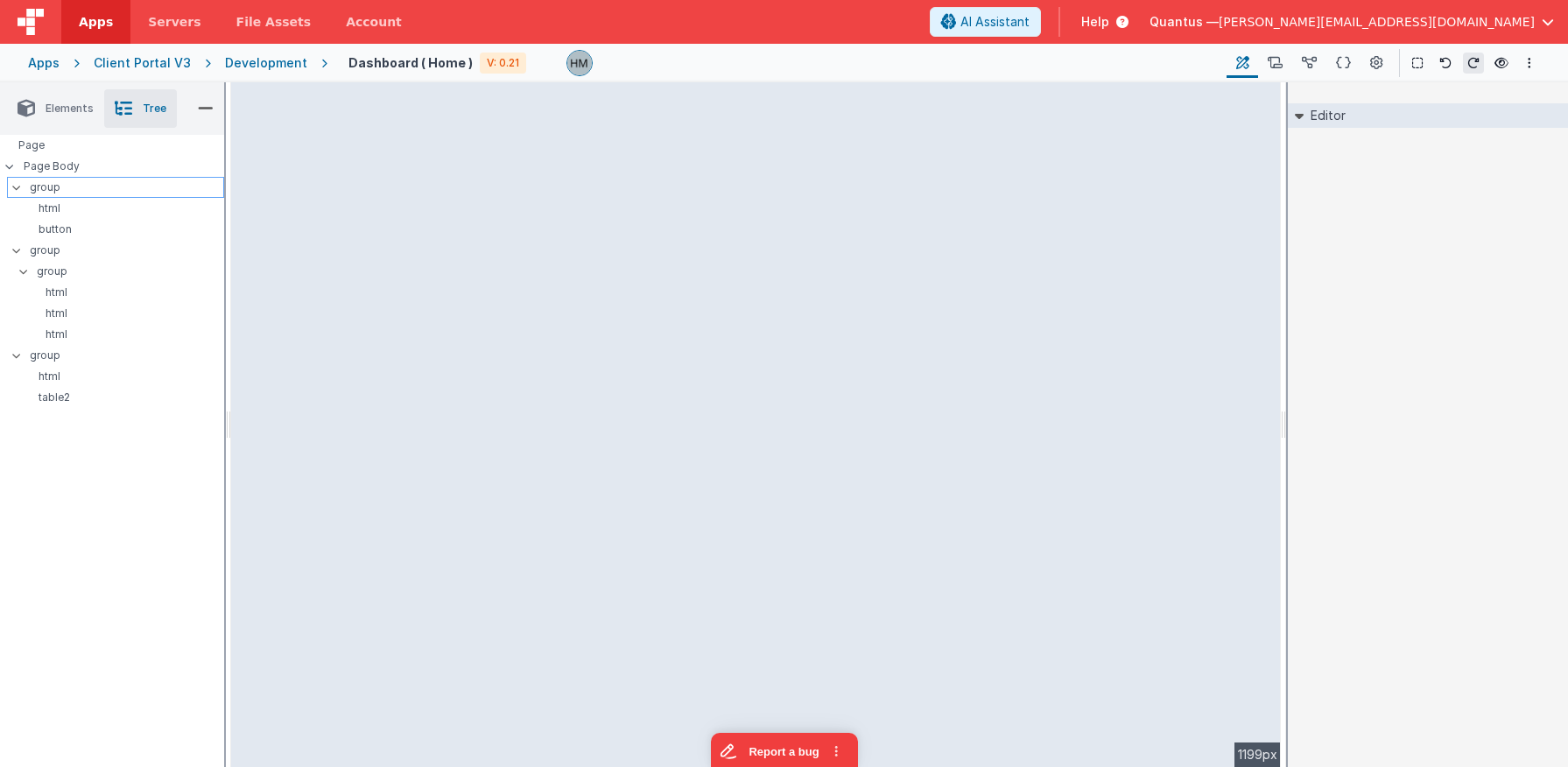
click at [44, 187] on p "group" at bounding box center [126, 188] width 193 height 20
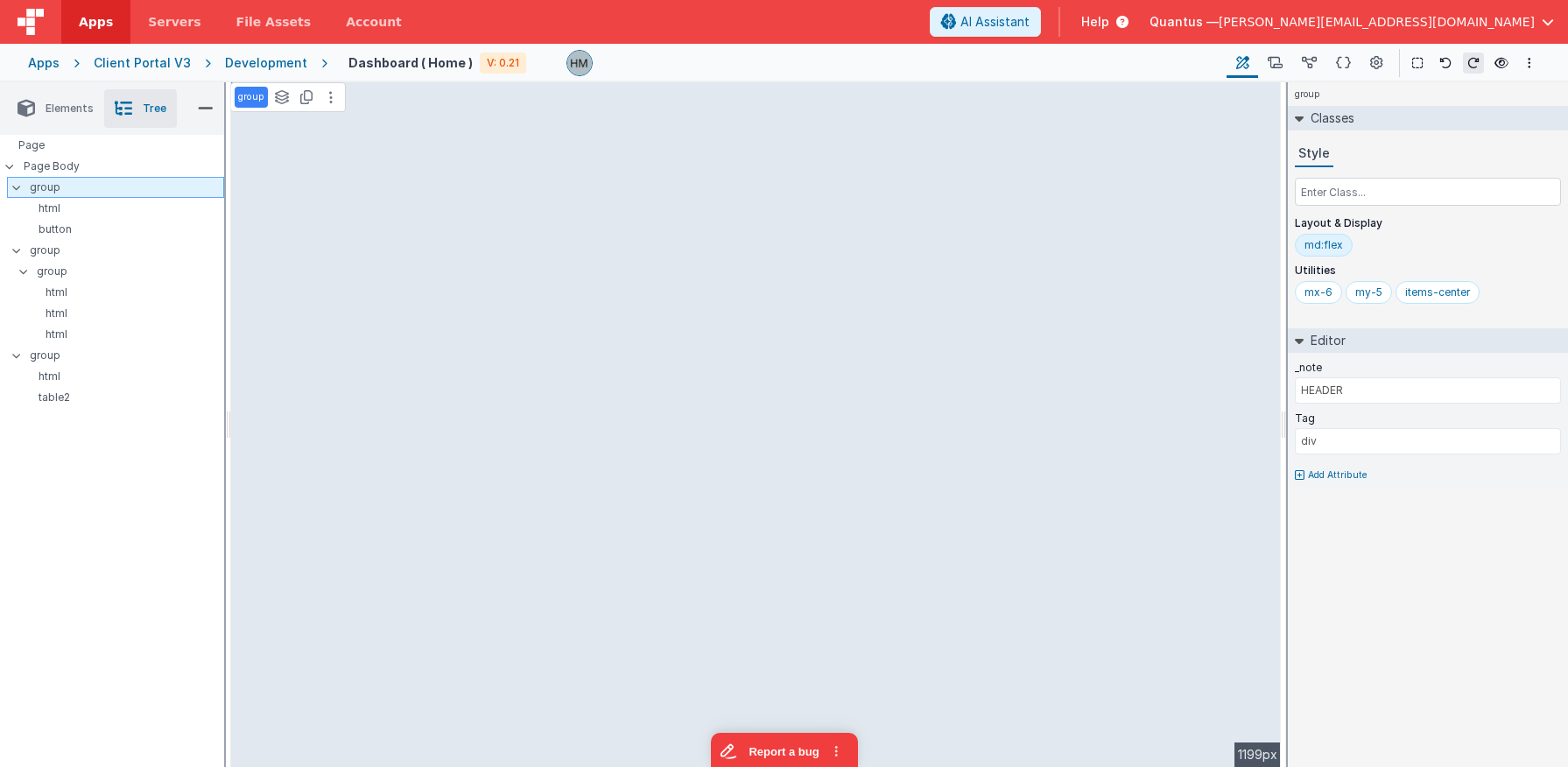
click at [44, 187] on p "group" at bounding box center [126, 188] width 193 height 20
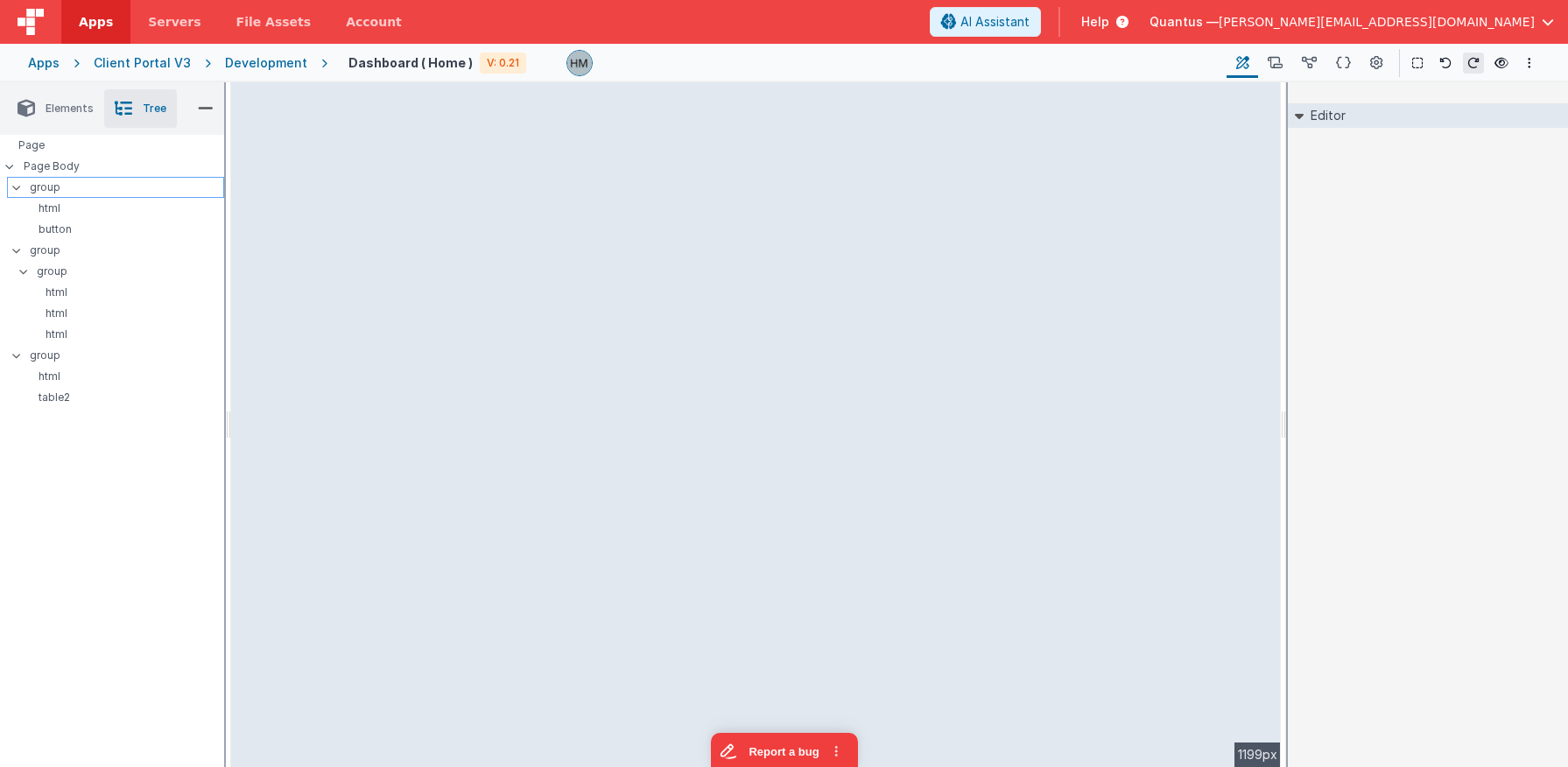
click at [44, 187] on p "group" at bounding box center [126, 188] width 193 height 20
